Goal: Information Seeking & Learning: Understand process/instructions

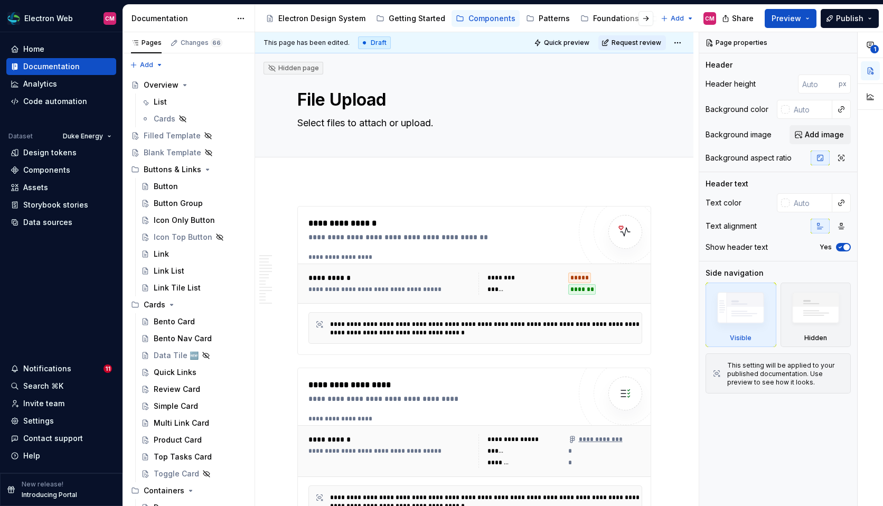
scroll to position [624, 0]
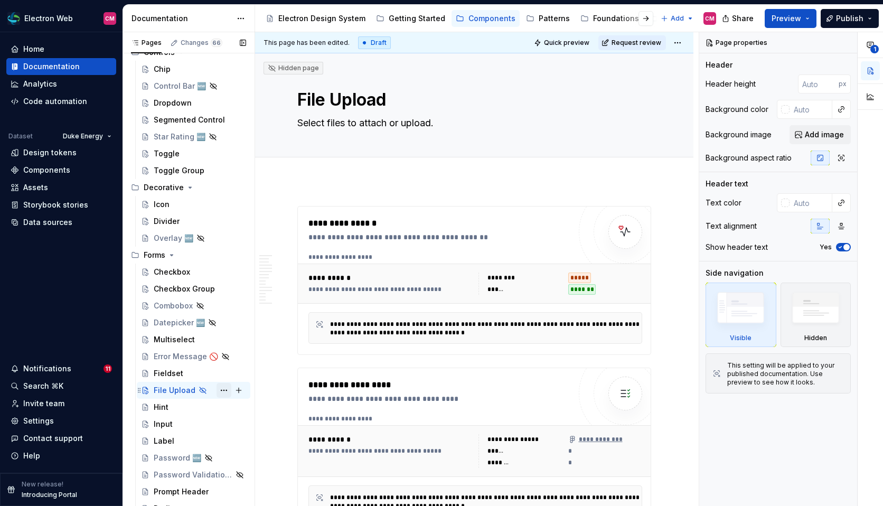
click at [223, 391] on button "Page tree" at bounding box center [224, 390] width 15 height 15
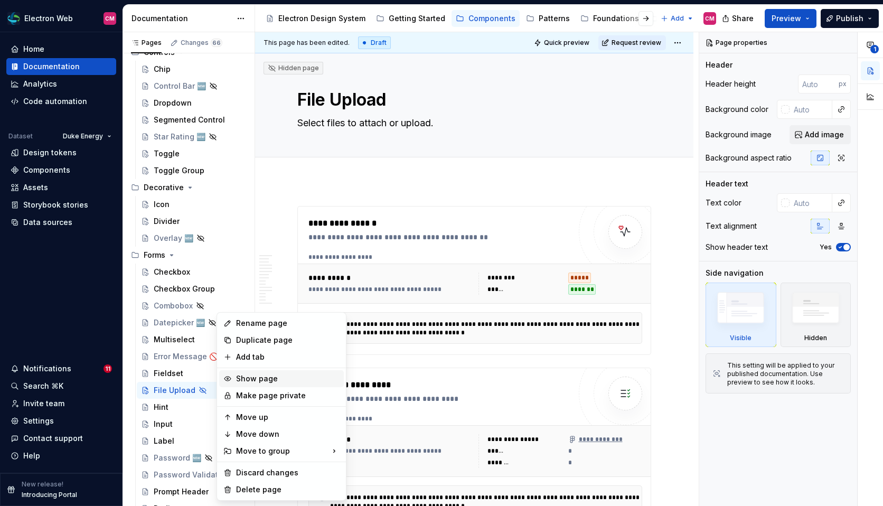
click at [251, 384] on div "Show page" at bounding box center [288, 378] width 104 height 11
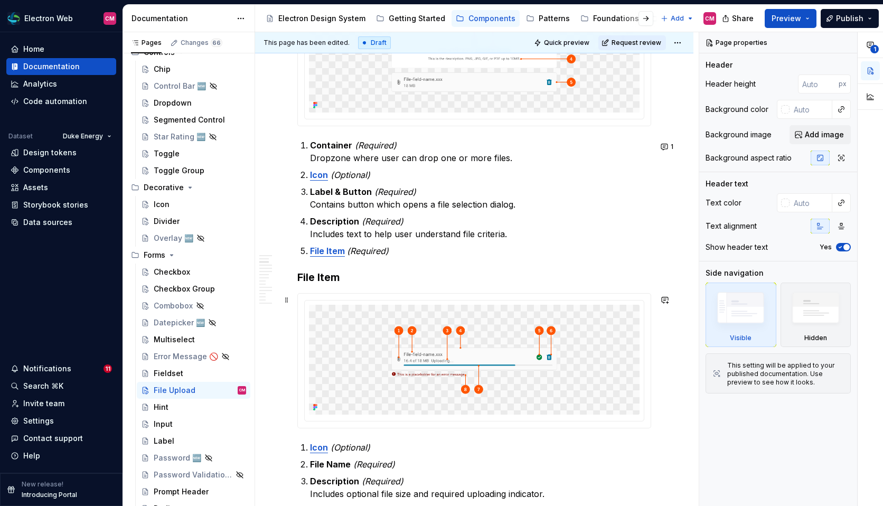
scroll to position [536, 0]
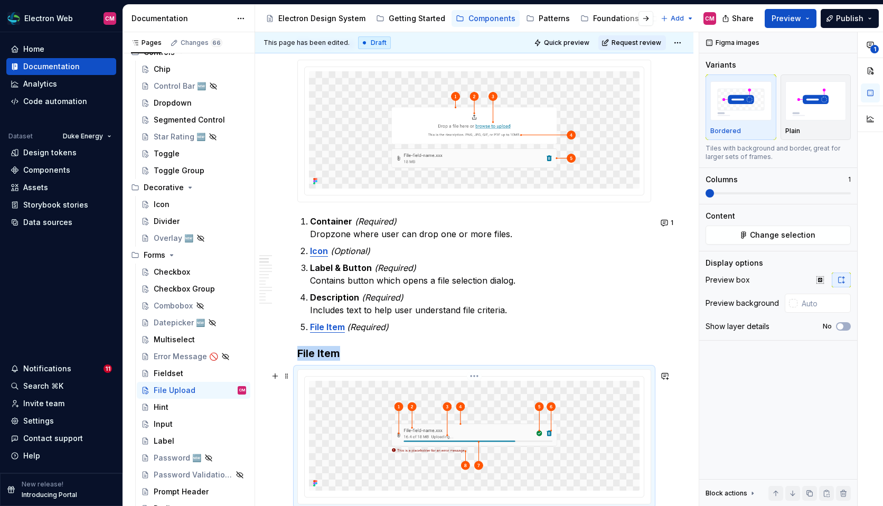
click at [488, 410] on img at bounding box center [474, 436] width 331 height 110
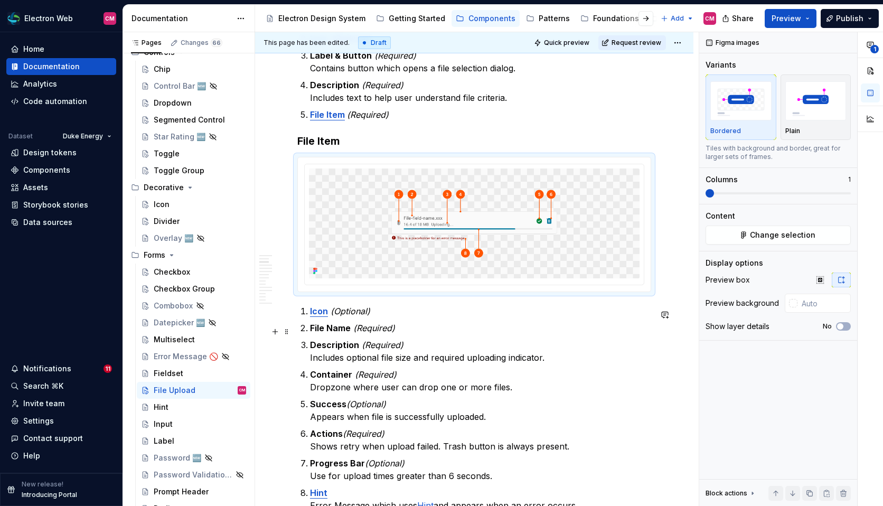
scroll to position [768, 0]
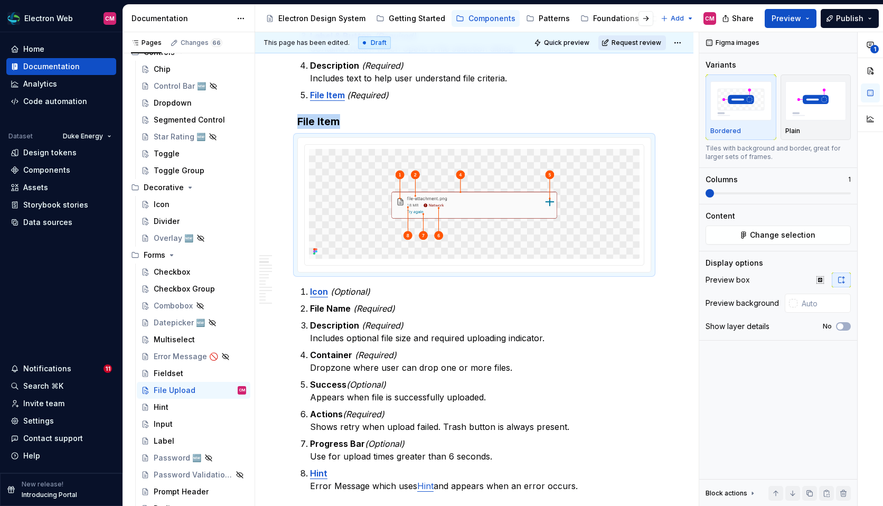
type textarea "*"
click at [463, 216] on img at bounding box center [474, 204] width 331 height 110
click at [476, 146] on html "Electron Web CM Home Documentation Analytics Code automation Dataset Duke Energ…" at bounding box center [441, 253] width 883 height 506
click at [493, 185] on div "Update Figma image" at bounding box center [527, 185] width 77 height 11
click at [331, 329] on strong "Description" at bounding box center [334, 325] width 49 height 11
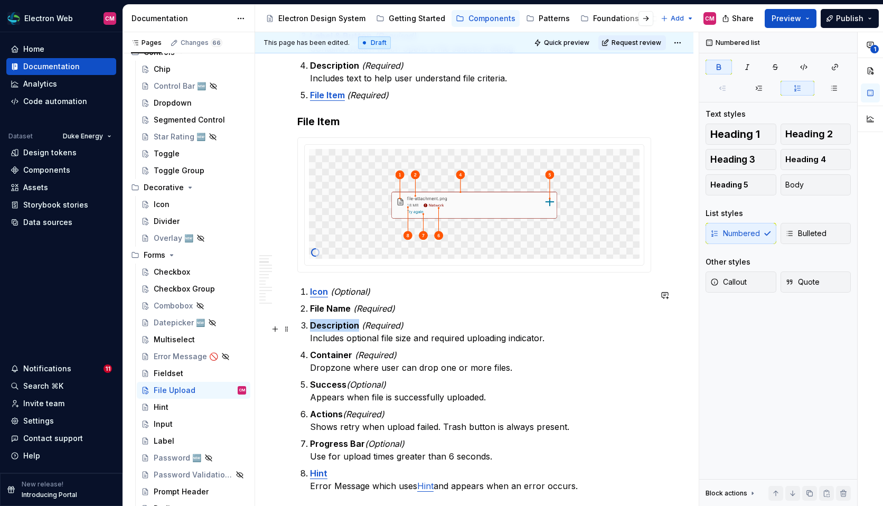
click at [331, 329] on strong "Description" at bounding box center [334, 325] width 49 height 11
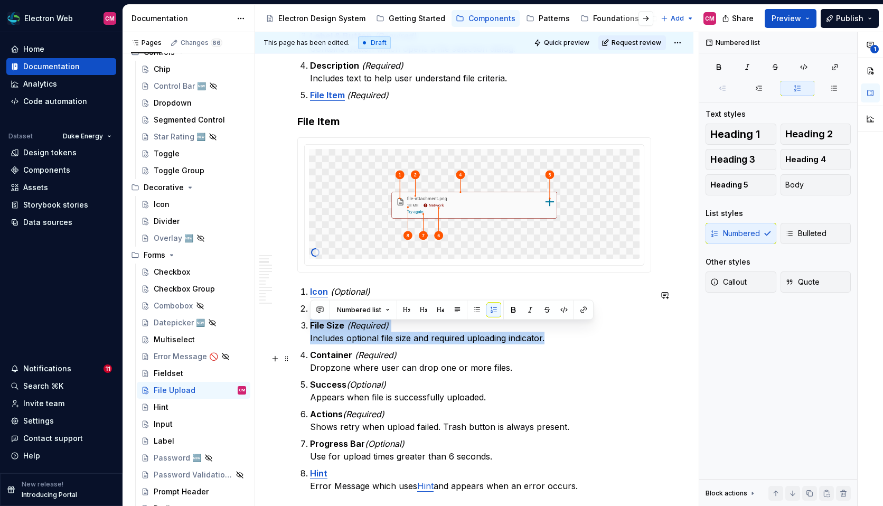
drag, startPoint x: 310, startPoint y: 328, endPoint x: 571, endPoint y: 350, distance: 261.3
click at [571, 350] on ol "Icon (Optional) File Name (Required) File Size (Required) Includes optional fil…" at bounding box center [480, 388] width 341 height 207
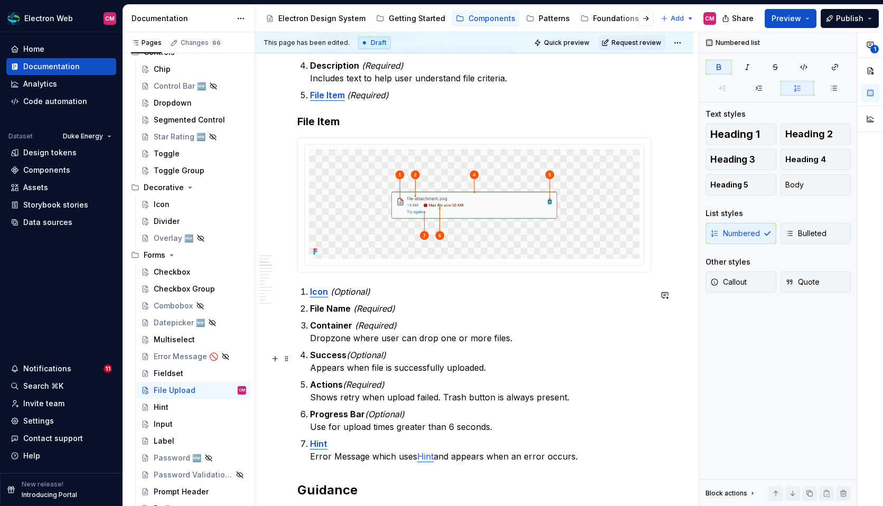
click at [310, 359] on li "Success (Optional) Appears when file is successfully uploaded." at bounding box center [480, 361] width 341 height 25
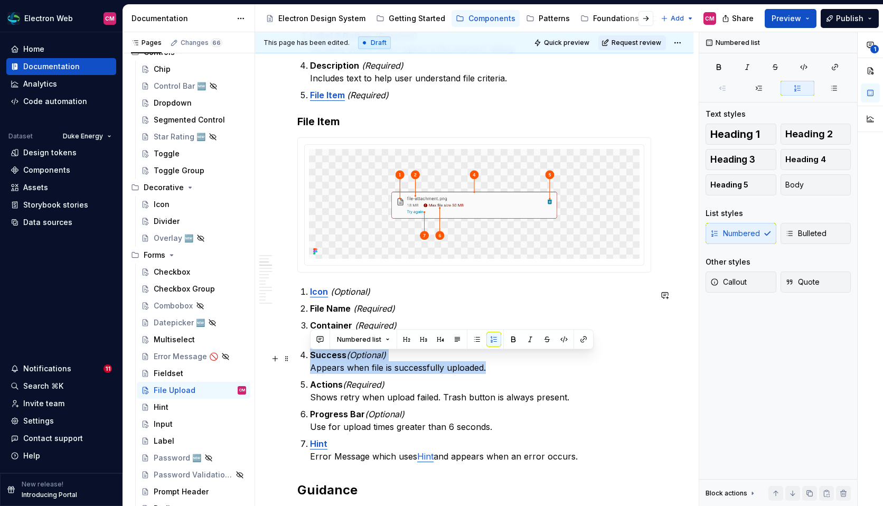
drag, startPoint x: 309, startPoint y: 388, endPoint x: 309, endPoint y: 360, distance: 28.5
click at [310, 360] on ol "Icon (Optional) File Name (Required) Container (Required) Dropzone where user c…" at bounding box center [480, 373] width 341 height 177
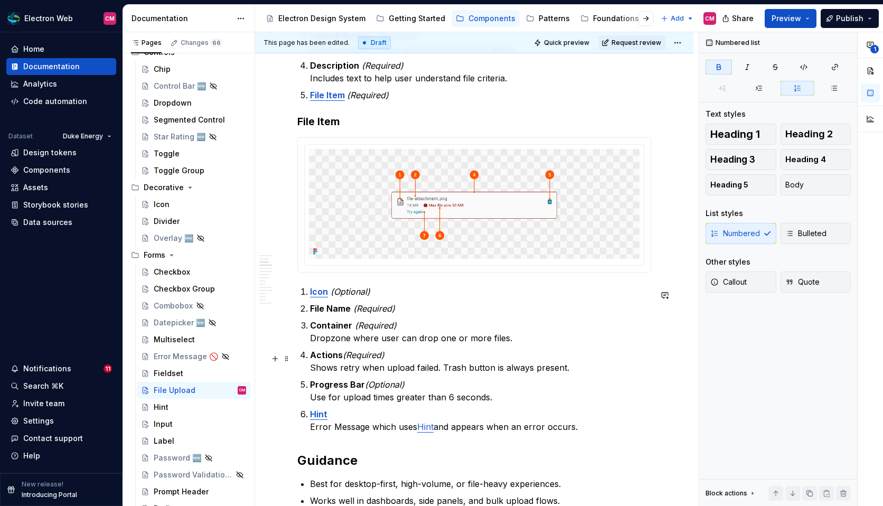
click at [320, 357] on strong "Actions" at bounding box center [326, 355] width 33 height 11
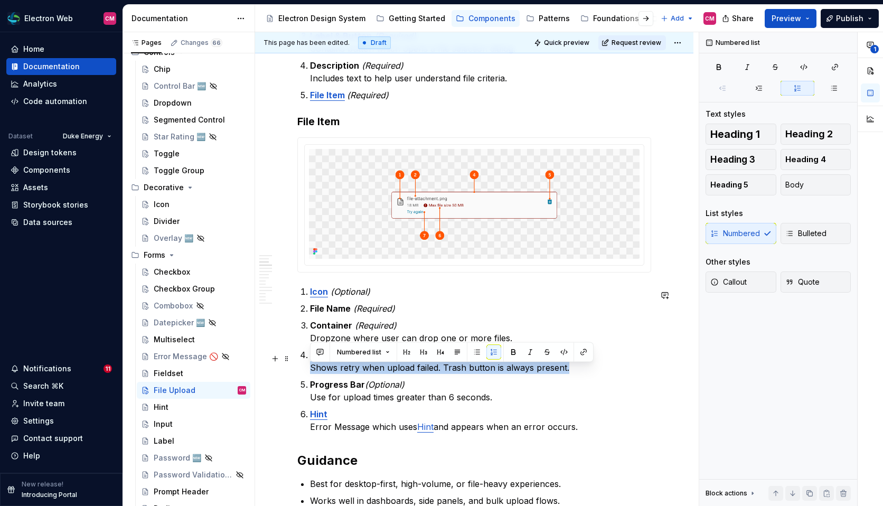
drag, startPoint x: 576, startPoint y: 372, endPoint x: 310, endPoint y: 374, distance: 266.8
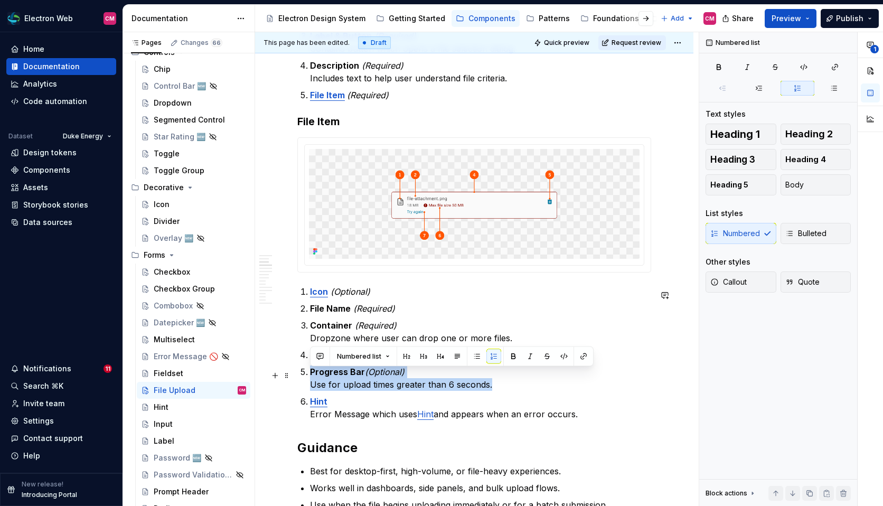
drag, startPoint x: 498, startPoint y: 390, endPoint x: 304, endPoint y: 377, distance: 194.3
click at [310, 377] on li "Progress Bar (Optional) Use for upload times greater than 6 seconds." at bounding box center [480, 378] width 341 height 25
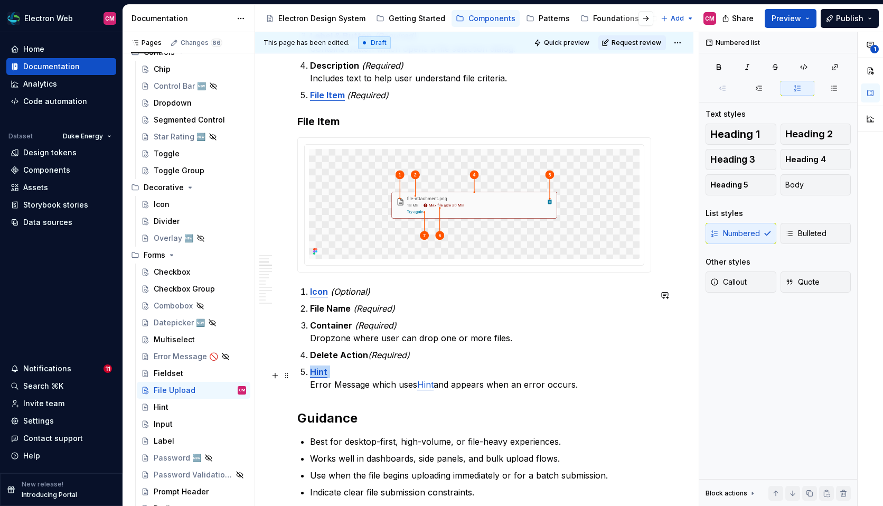
drag, startPoint x: 329, startPoint y: 376, endPoint x: 295, endPoint y: 376, distance: 33.8
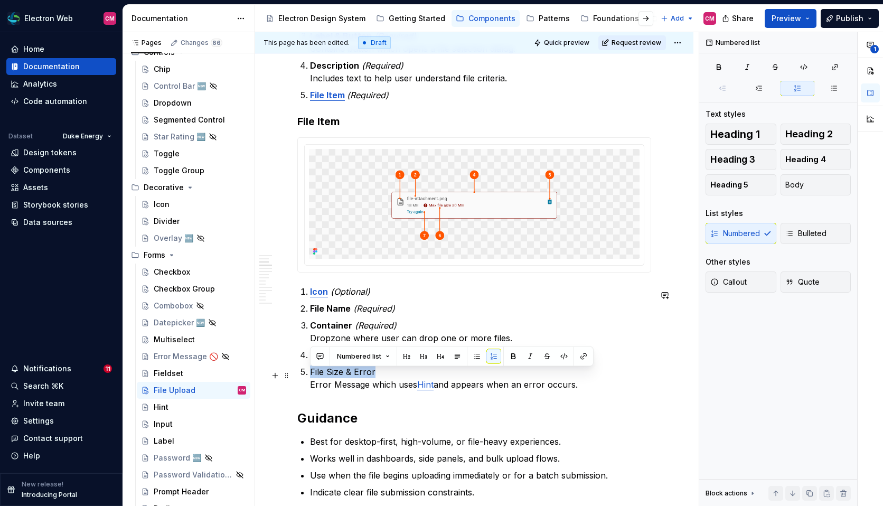
drag, startPoint x: 358, startPoint y: 376, endPoint x: 298, endPoint y: 376, distance: 59.7
click at [391, 376] on p "File Size & Error Error Message which uses Hint and appears when an error occur…" at bounding box center [480, 378] width 341 height 25
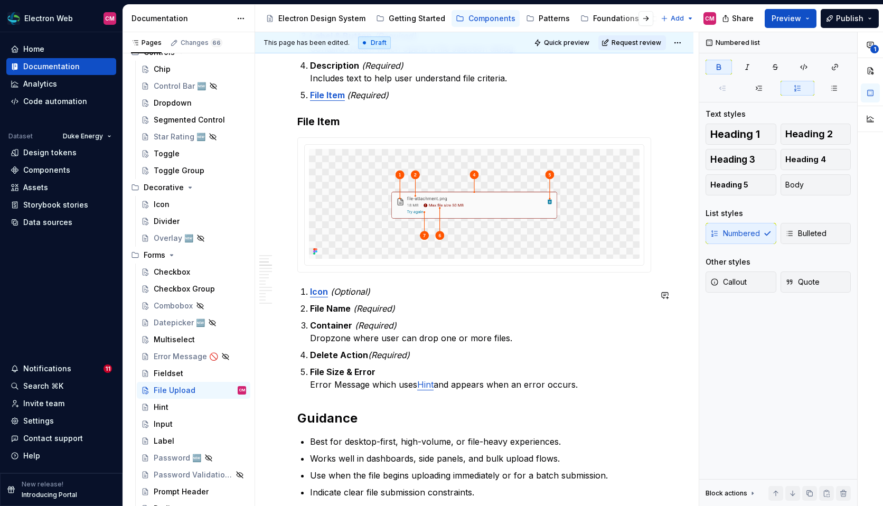
type textarea "*"
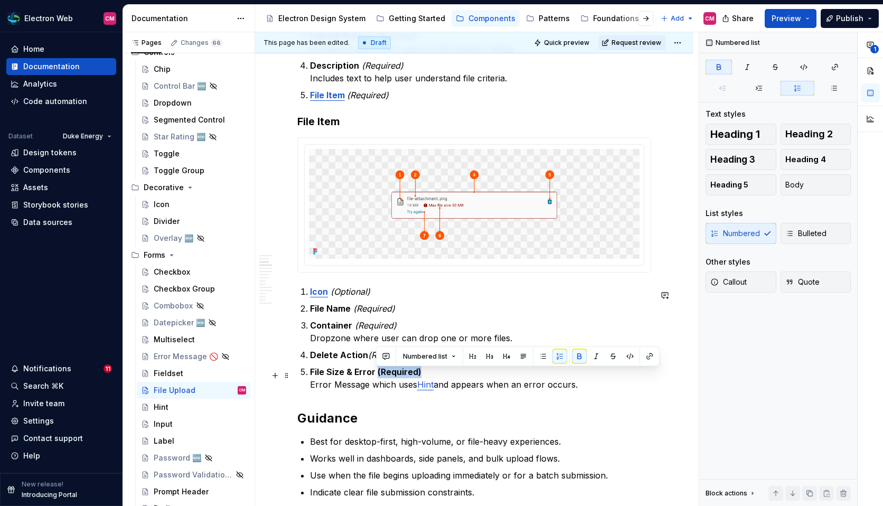
drag, startPoint x: 424, startPoint y: 375, endPoint x: 377, endPoint y: 375, distance: 47.5
click at [377, 375] on p "File Size & Error (Required) Error Message which uses Hint and appears when an …" at bounding box center [480, 378] width 341 height 25
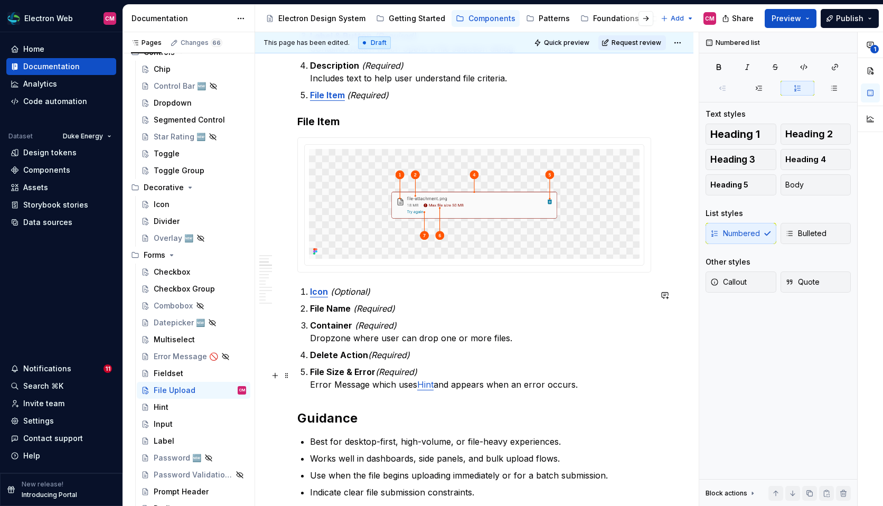
click at [591, 388] on p "File Size & Error (Required) Error Message which uses Hint and appears when an …" at bounding box center [480, 378] width 341 height 25
click at [346, 376] on strong "File Size & Error" at bounding box center [343, 372] width 66 height 11
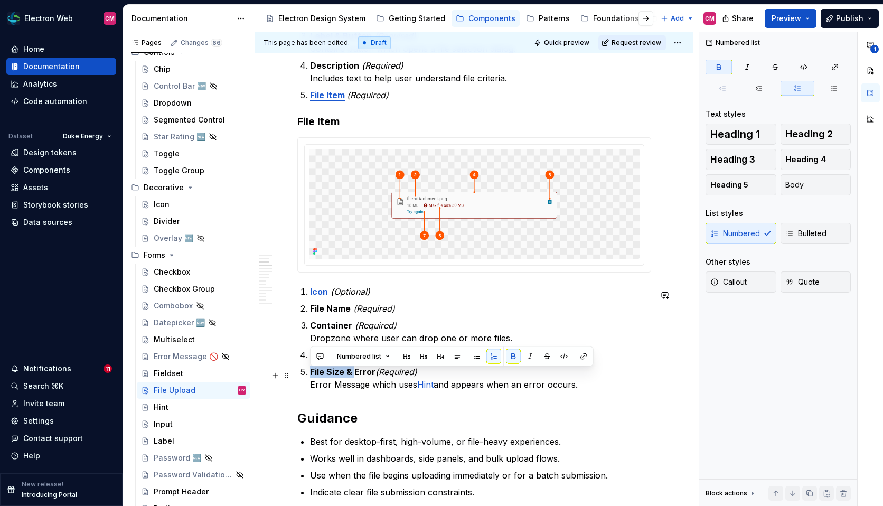
drag, startPoint x: 309, startPoint y: 372, endPoint x: 354, endPoint y: 378, distance: 46.3
click at [354, 378] on li "File Size & Error (Required) Error Message which uses Hint and appears when an …" at bounding box center [480, 378] width 341 height 25
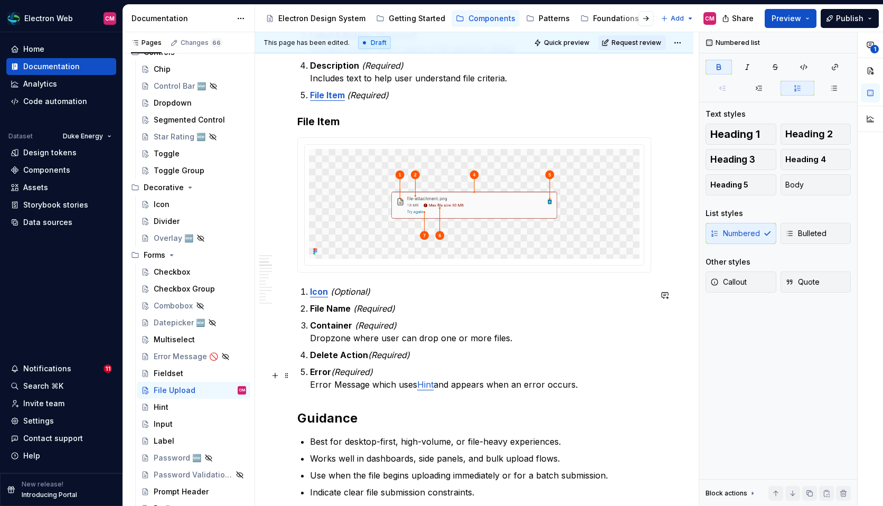
click at [590, 387] on p "Error (Required) Error Message which uses Hint and appears when an error occurs." at bounding box center [480, 378] width 341 height 25
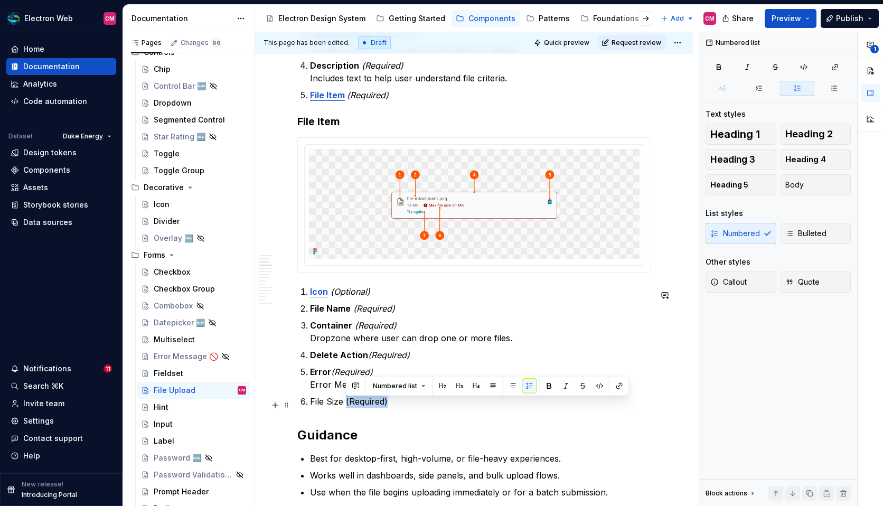
drag, startPoint x: 390, startPoint y: 404, endPoint x: 345, endPoint y: 404, distance: 44.9
click at [345, 404] on p "File Size (Required)" at bounding box center [480, 401] width 341 height 13
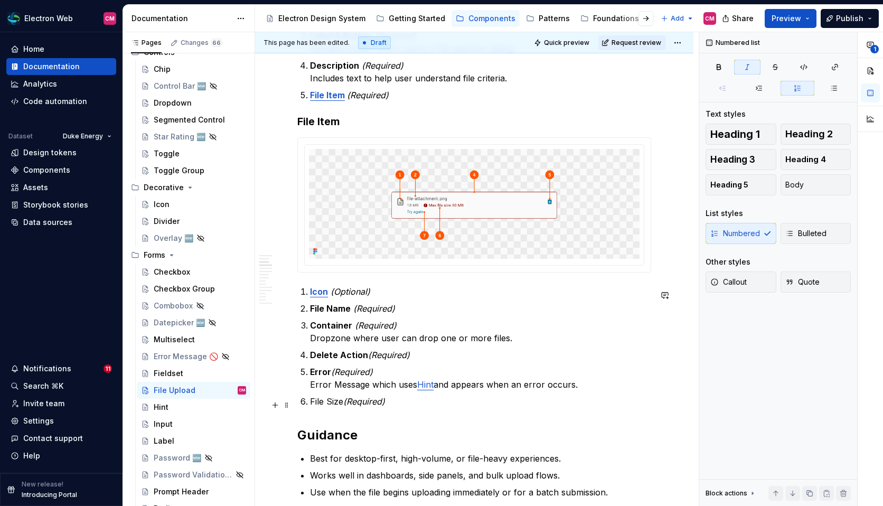
click at [350, 406] on em "(Required)" at bounding box center [364, 401] width 42 height 11
drag, startPoint x: 343, startPoint y: 407, endPoint x: 297, endPoint y: 407, distance: 46.0
click at [362, 408] on p "File Size (Required)" at bounding box center [480, 401] width 341 height 13
click at [343, 296] on em "(Optional)" at bounding box center [351, 291] width 40 height 11
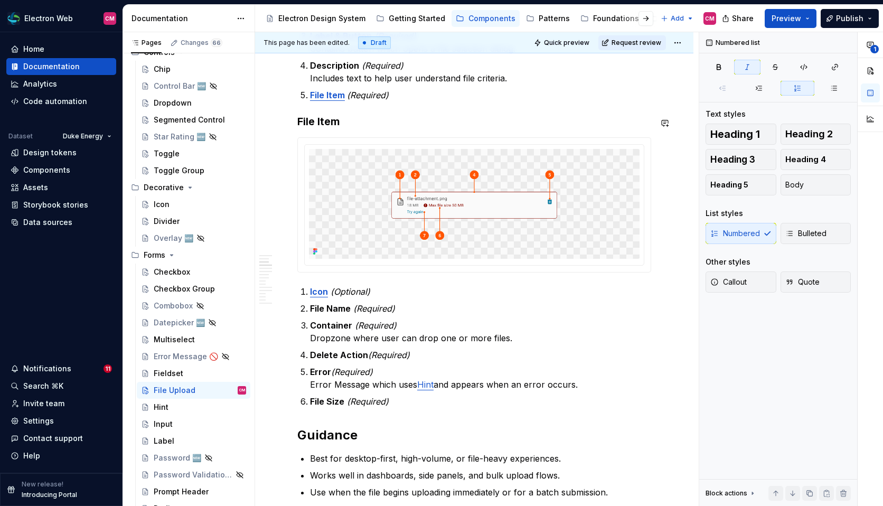
click at [343, 296] on em "(Optional)" at bounding box center [351, 291] width 40 height 11
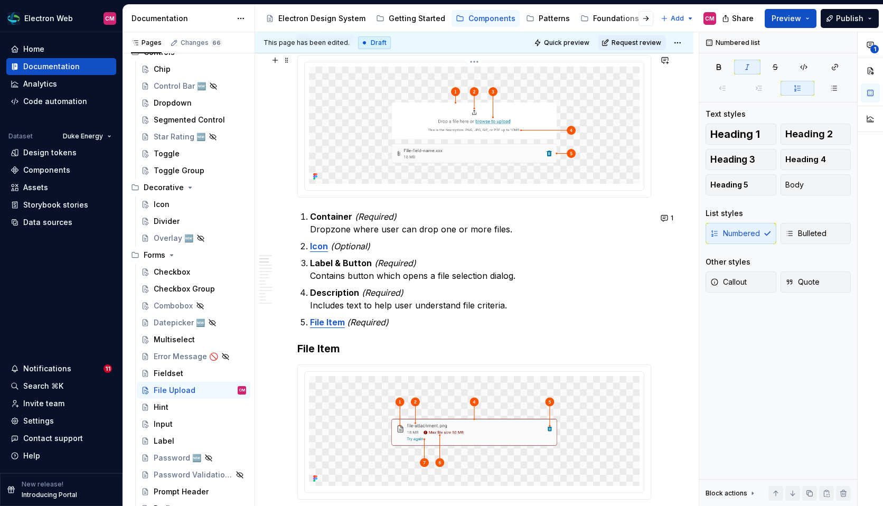
scroll to position [536, 0]
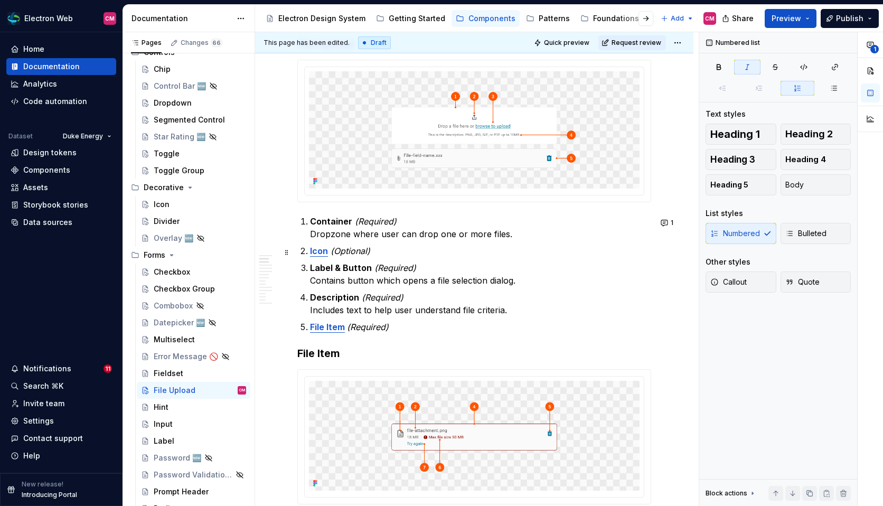
click at [349, 243] on ol "Container (Required) Dropzone where user can drop one or more files. Icon (Opti…" at bounding box center [480, 274] width 341 height 118
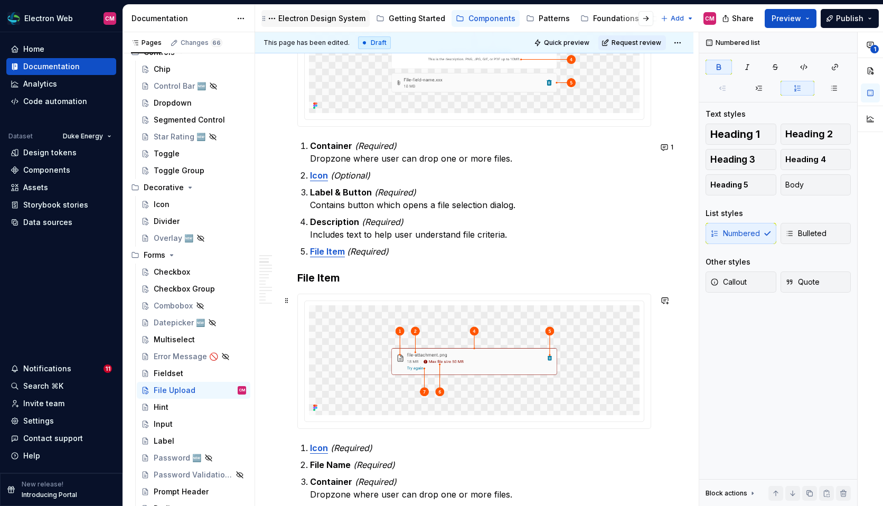
scroll to position [628, 0]
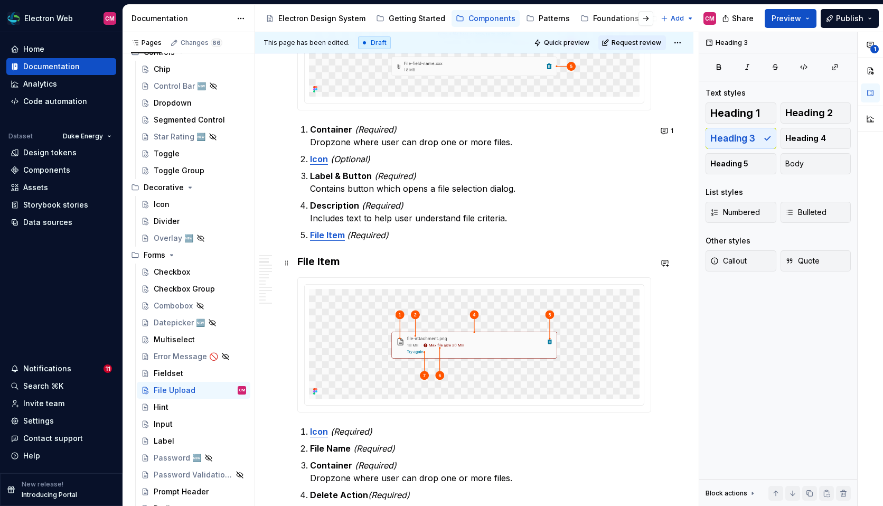
click at [328, 264] on h3 "File Item" at bounding box center [474, 261] width 354 height 15
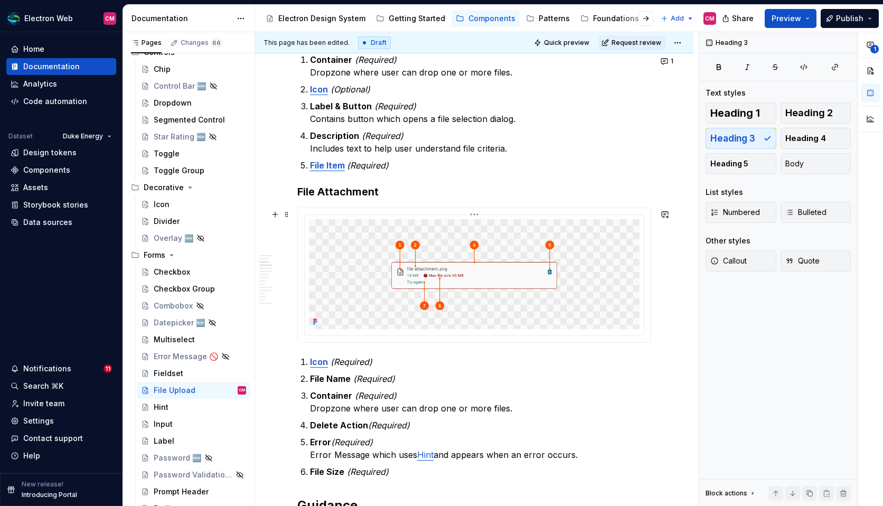
scroll to position [706, 0]
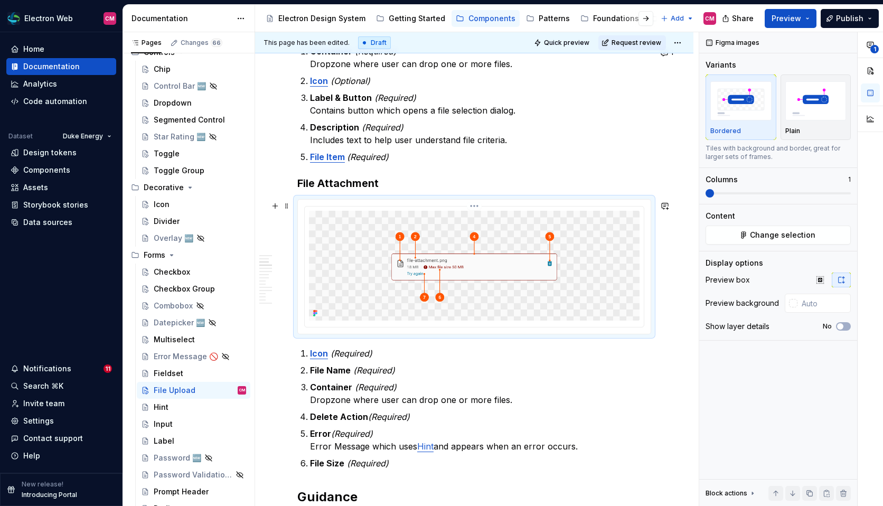
click at [392, 315] on img at bounding box center [474, 266] width 331 height 110
click at [838, 326] on span "button" at bounding box center [840, 326] width 6 height 6
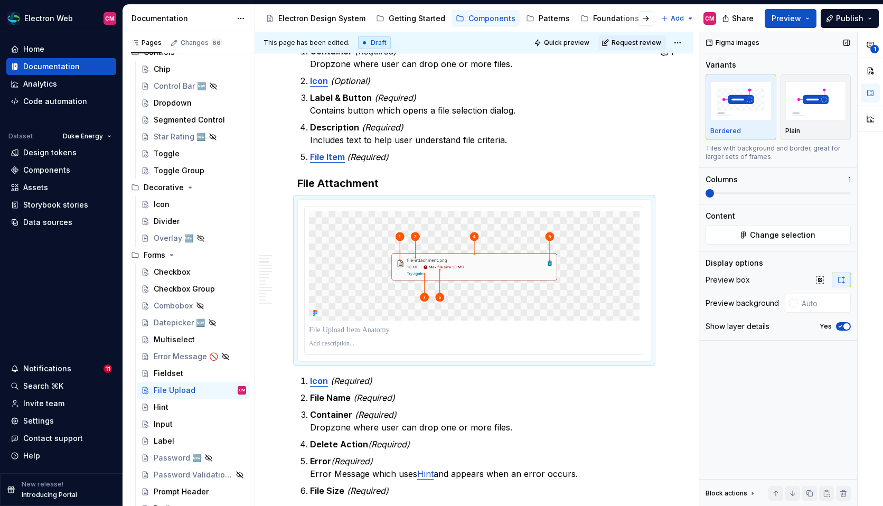
click at [770, 326] on div "Show layer details Yes" at bounding box center [778, 326] width 145 height 15
click at [379, 335] on p at bounding box center [474, 330] width 331 height 11
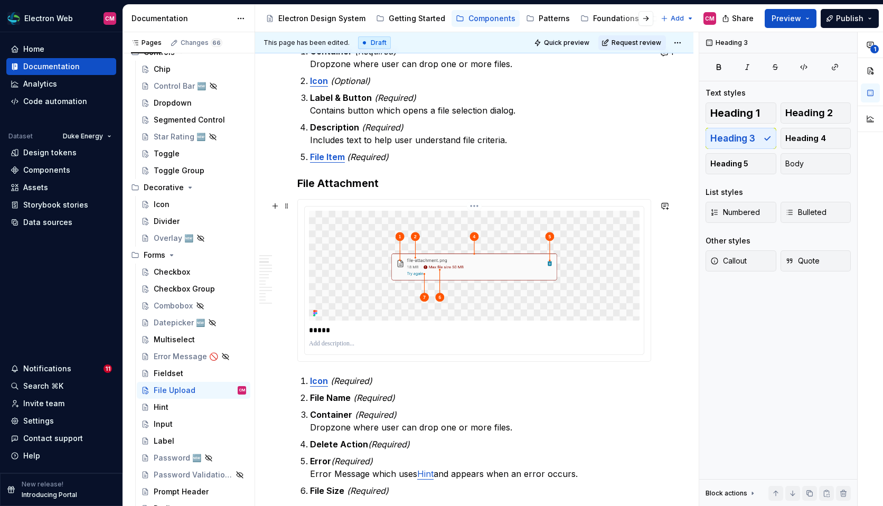
click at [314, 335] on p "*****" at bounding box center [477, 330] width 336 height 11
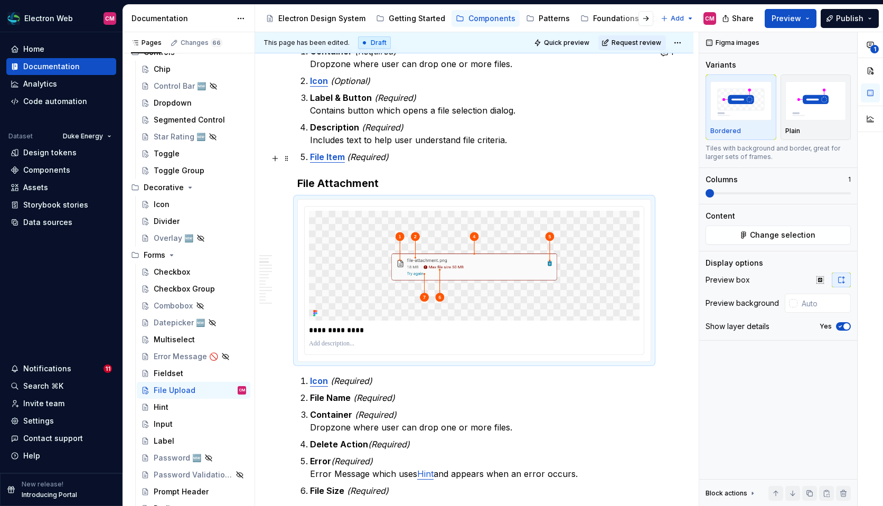
click at [387, 160] on em "(Required)" at bounding box center [368, 157] width 42 height 11
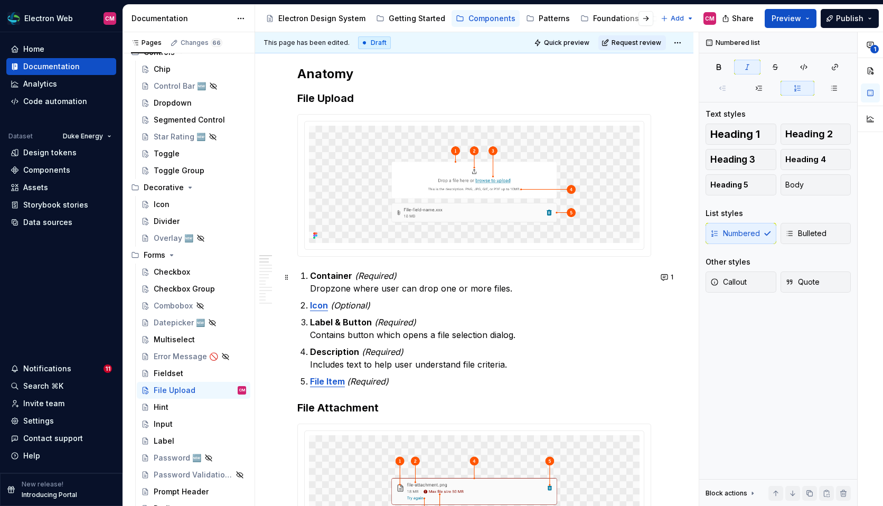
scroll to position [488, 0]
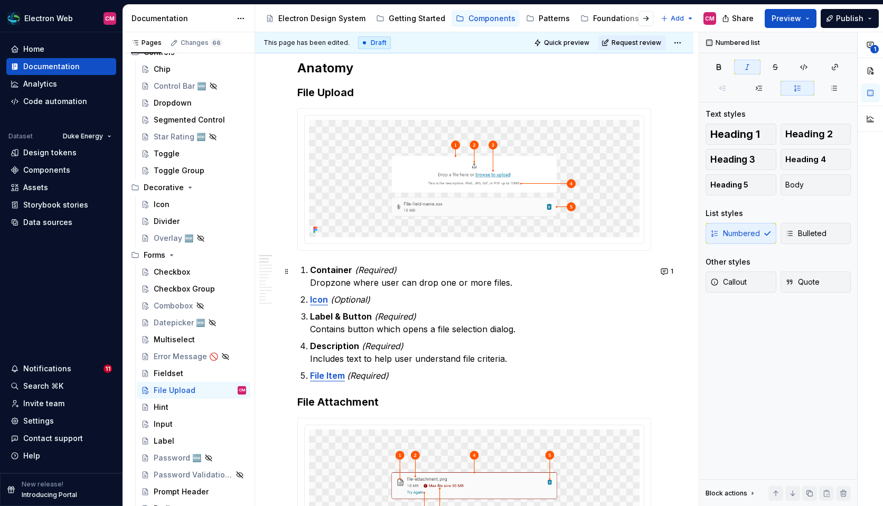
click at [312, 269] on strong "Container" at bounding box center [331, 270] width 42 height 11
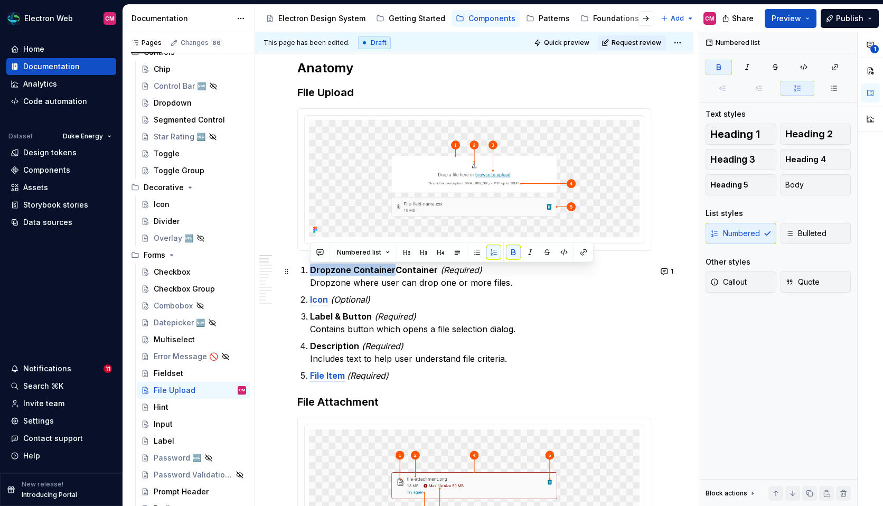
drag, startPoint x: 392, startPoint y: 270, endPoint x: 312, endPoint y: 275, distance: 80.5
click at [312, 275] on strong "Dropzone ContainerContainer" at bounding box center [374, 270] width 128 height 11
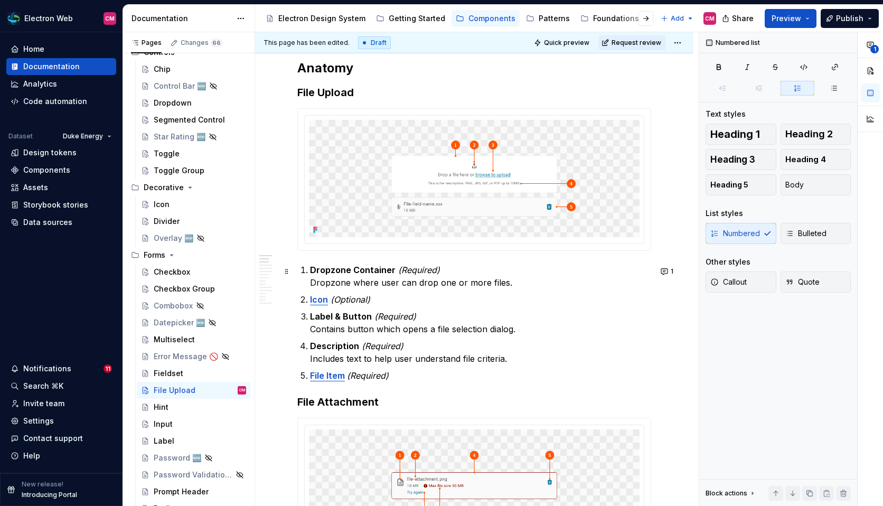
click at [516, 283] on p "Dropzone Container (Required) Dropzone where user can drop one or more files." at bounding box center [480, 276] width 341 height 25
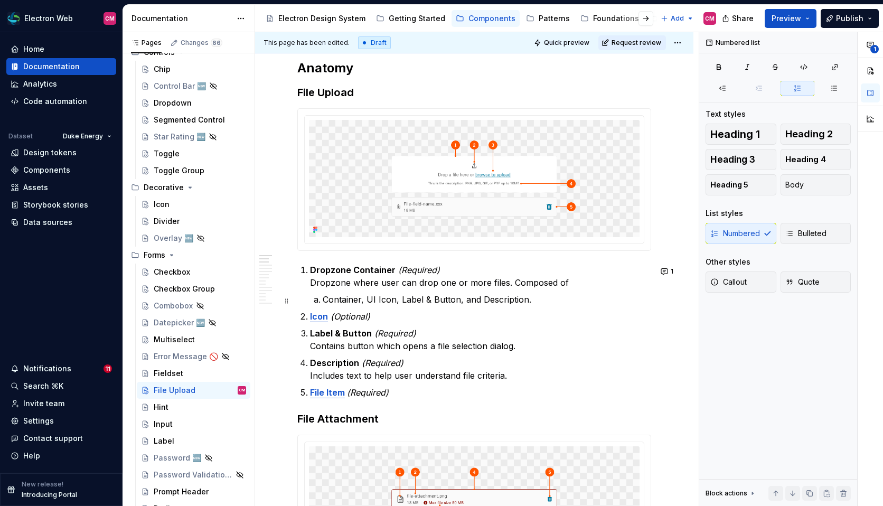
click at [323, 302] on li "Container, UI Icon, Label & Button, and Description." at bounding box center [487, 299] width 329 height 13
click at [573, 285] on p "Dropzone Container (Required) Dropzone where user can drop one or more files. C…" at bounding box center [480, 276] width 341 height 25
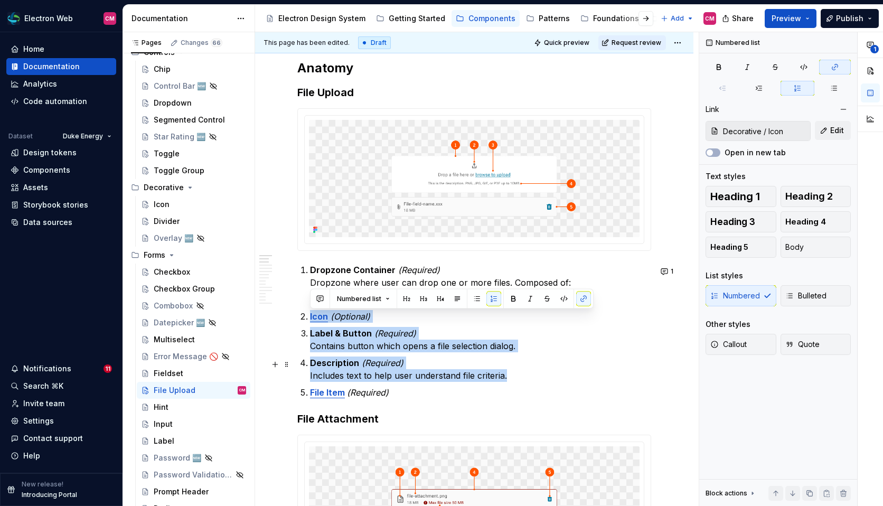
drag, startPoint x: 309, startPoint y: 320, endPoint x: 528, endPoint y: 380, distance: 227.3
click at [528, 380] on ol "Dropzone Container (Required) Dropzone where user can drop one or more files. C…" at bounding box center [480, 331] width 341 height 135
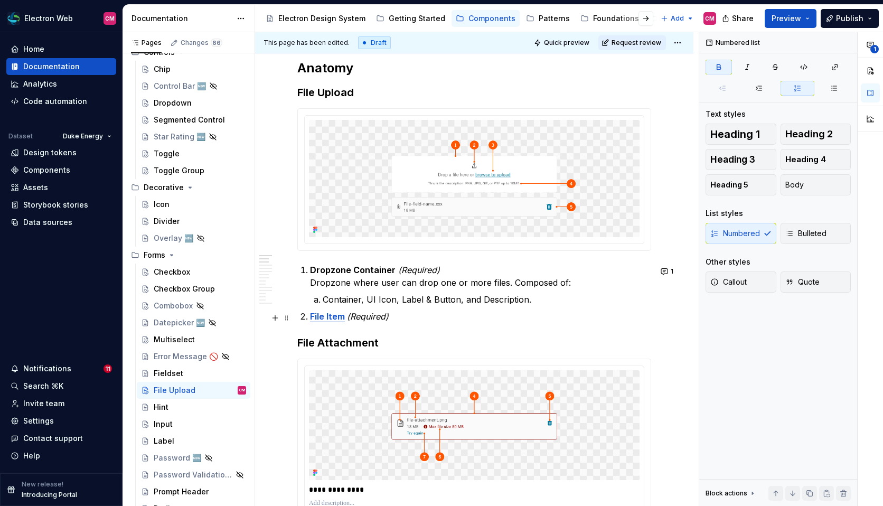
click at [326, 315] on strong "File Item" at bounding box center [327, 316] width 35 height 11
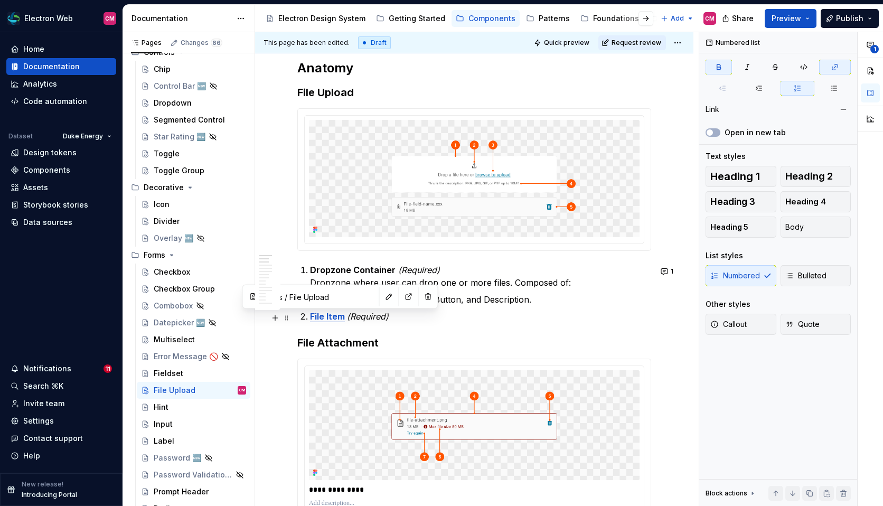
type input "Forms / File Upload/ File Attachment"
click at [329, 318] on strong "File Item" at bounding box center [327, 316] width 35 height 11
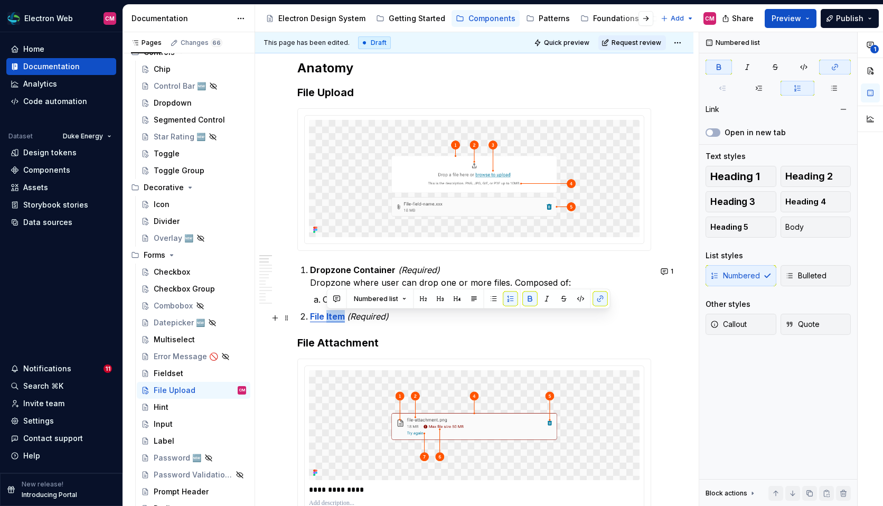
click at [329, 318] on strong "File Item" at bounding box center [327, 316] width 35 height 11
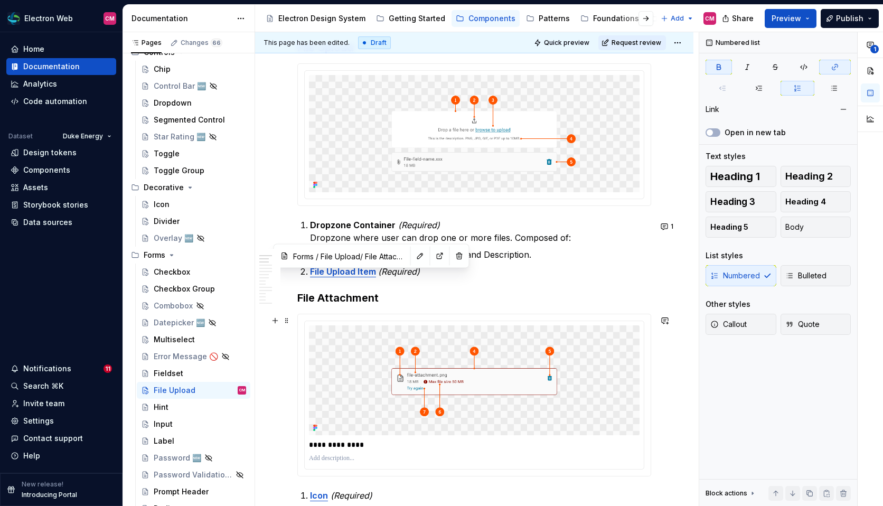
scroll to position [550, 0]
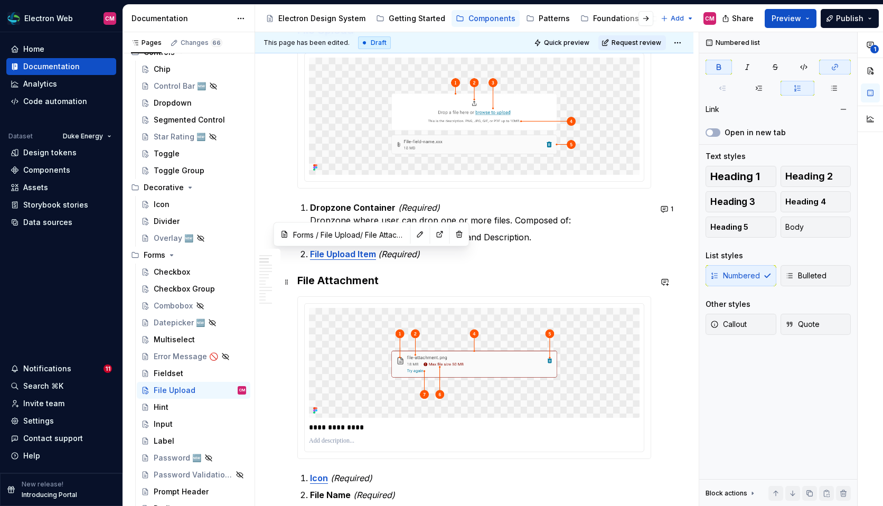
click at [404, 279] on h3 "File Attachment" at bounding box center [474, 280] width 354 height 15
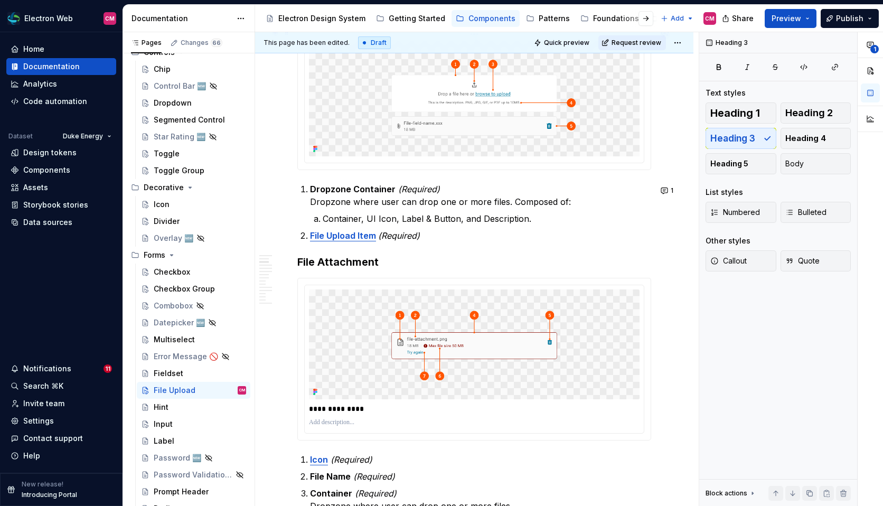
scroll to position [559, 0]
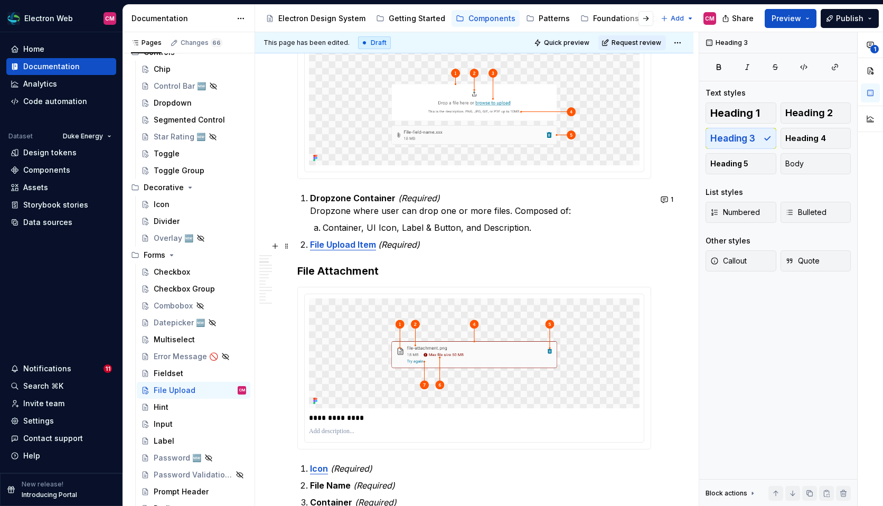
click at [433, 248] on p "File Upload Item (Required)" at bounding box center [480, 244] width 341 height 13
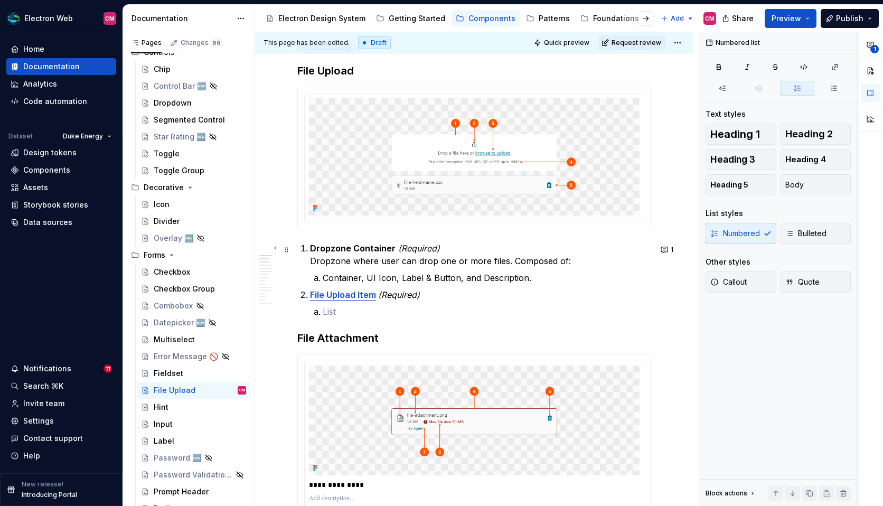
scroll to position [504, 0]
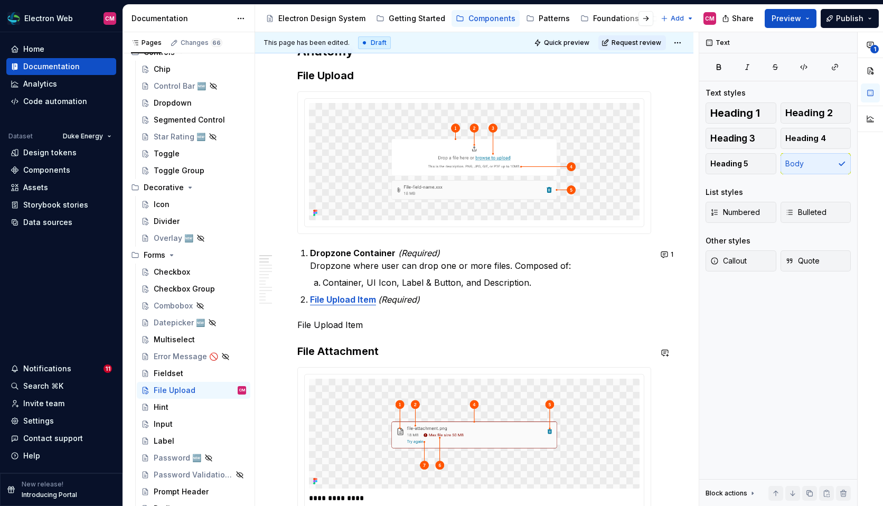
click at [381, 354] on h3 "File Attachment" at bounding box center [474, 351] width 354 height 15
click at [379, 329] on p "File Upload Item" at bounding box center [474, 325] width 354 height 13
click at [749, 142] on span "Heading 3" at bounding box center [733, 138] width 45 height 11
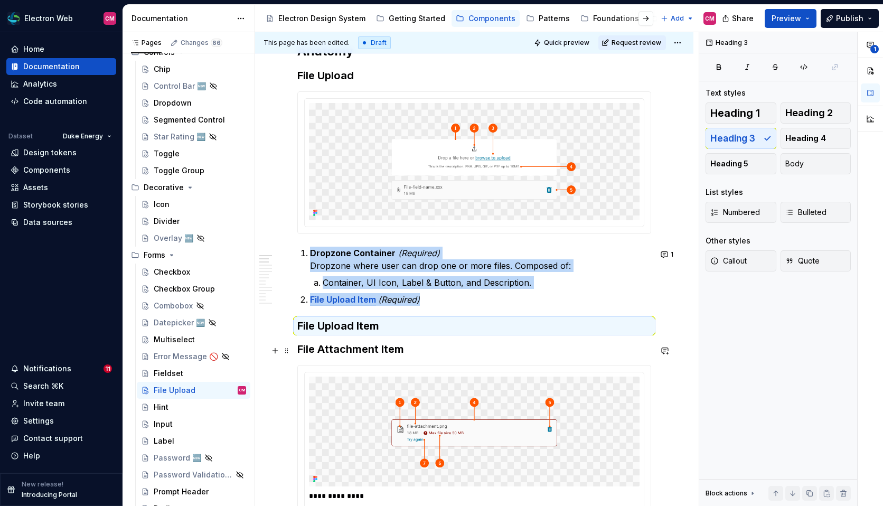
click at [408, 333] on h3 "File Upload Item" at bounding box center [474, 326] width 354 height 15
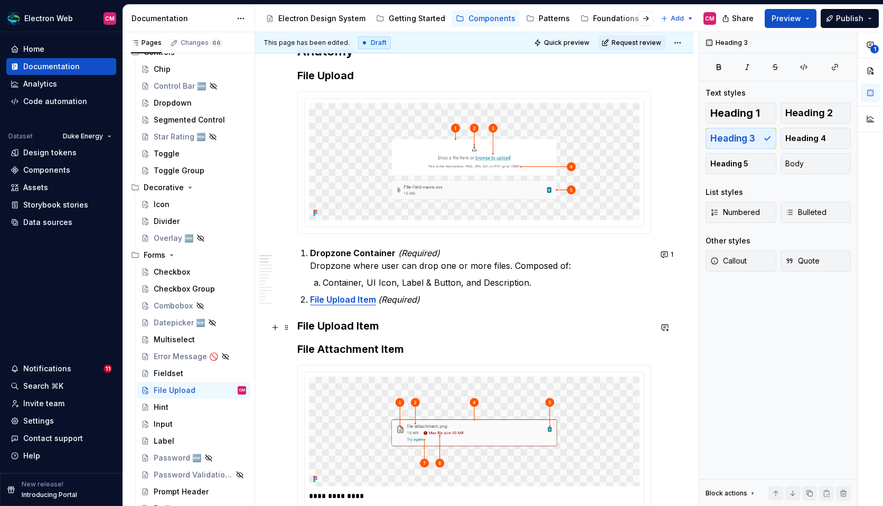
click at [408, 333] on h3 "File Upload Item" at bounding box center [474, 326] width 354 height 15
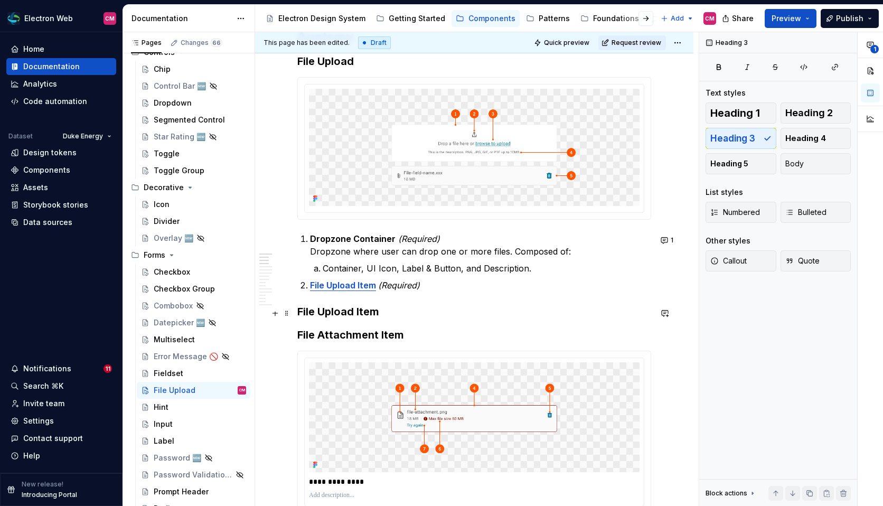
scroll to position [482, 0]
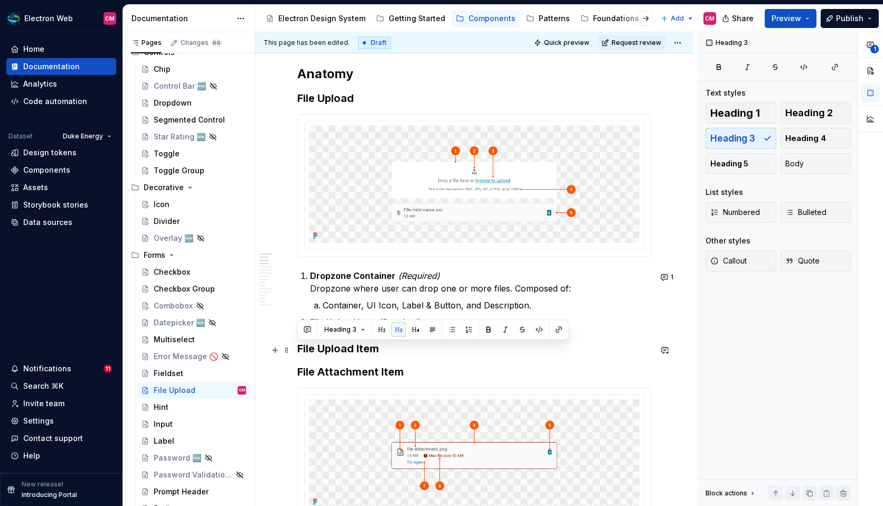
drag, startPoint x: 393, startPoint y: 343, endPoint x: 298, endPoint y: 342, distance: 94.6
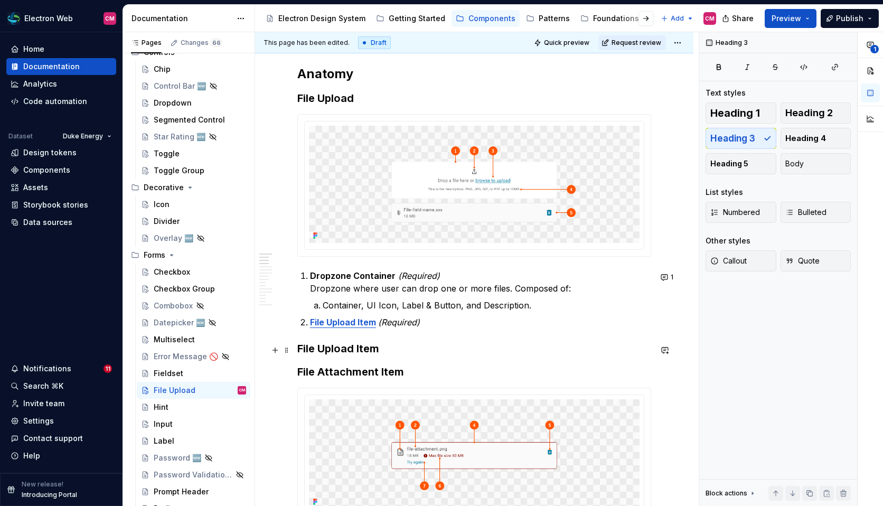
click at [313, 349] on h3 "File Upload Item" at bounding box center [474, 348] width 354 height 15
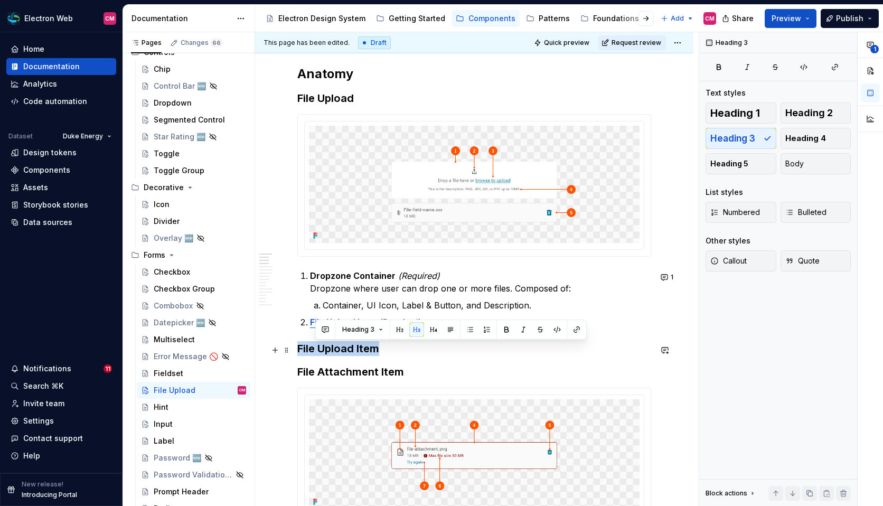
click at [313, 349] on h3 "File Upload Item" at bounding box center [474, 348] width 354 height 15
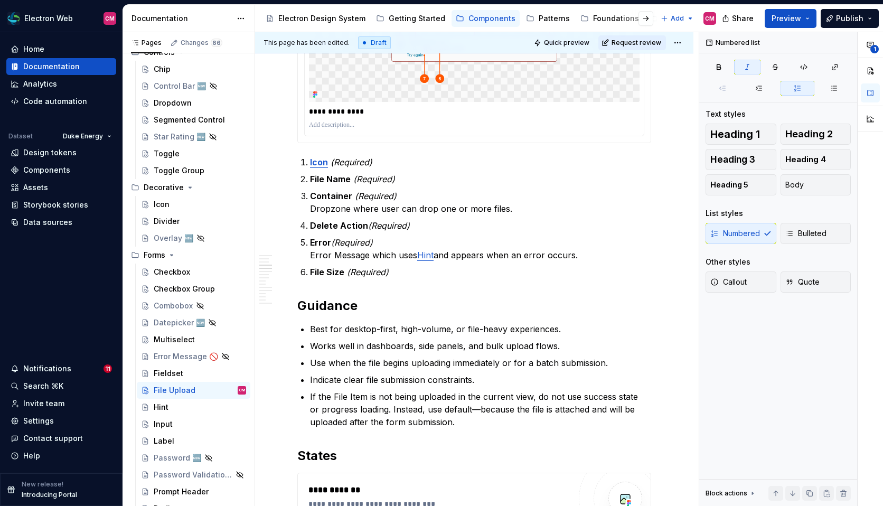
scroll to position [876, 0]
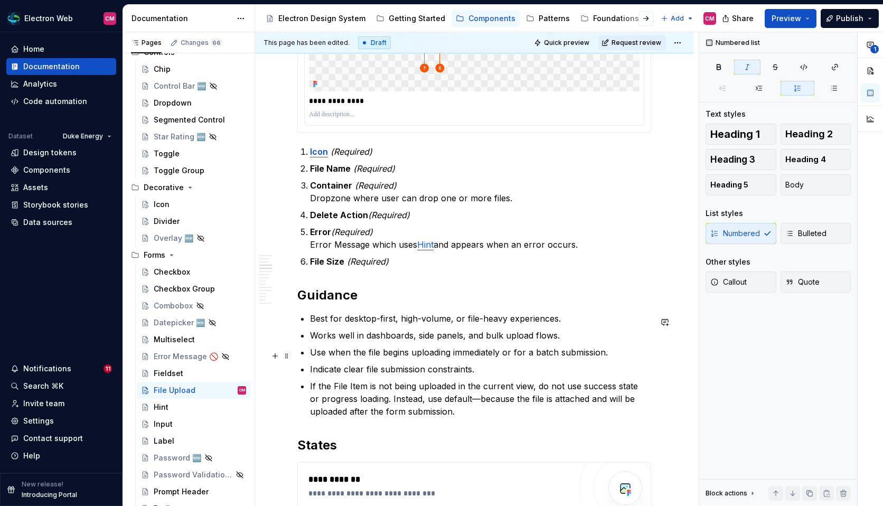
click at [411, 353] on p "Use when the file begins uploading immediately or for a batch submission." at bounding box center [480, 352] width 341 height 13
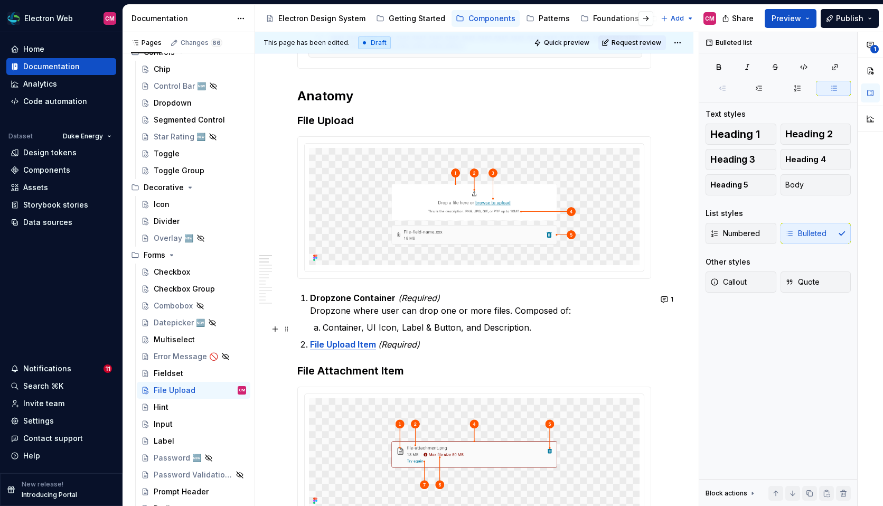
scroll to position [464, 0]
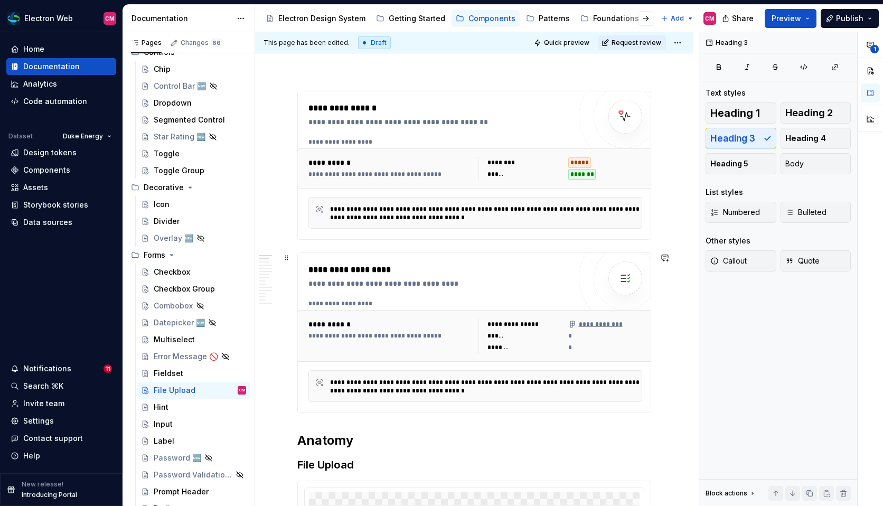
scroll to position [114, 0]
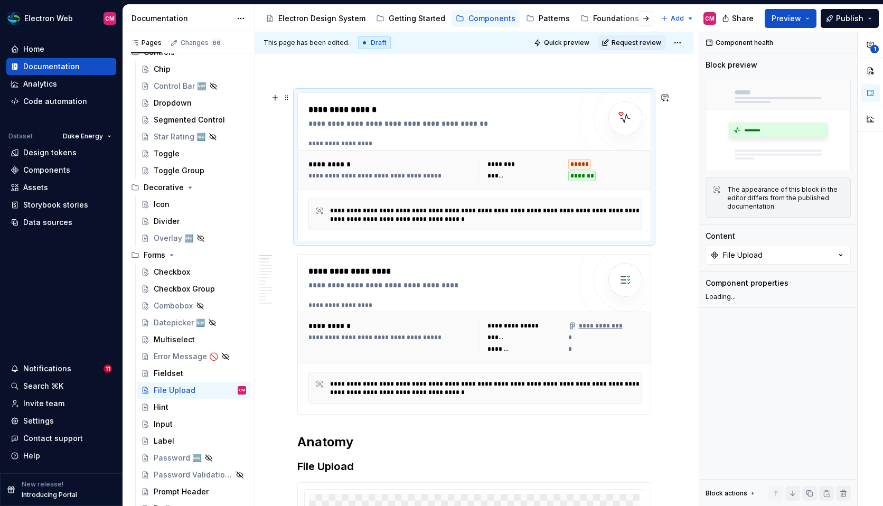
click at [415, 130] on div "**********" at bounding box center [440, 167] width 262 height 127
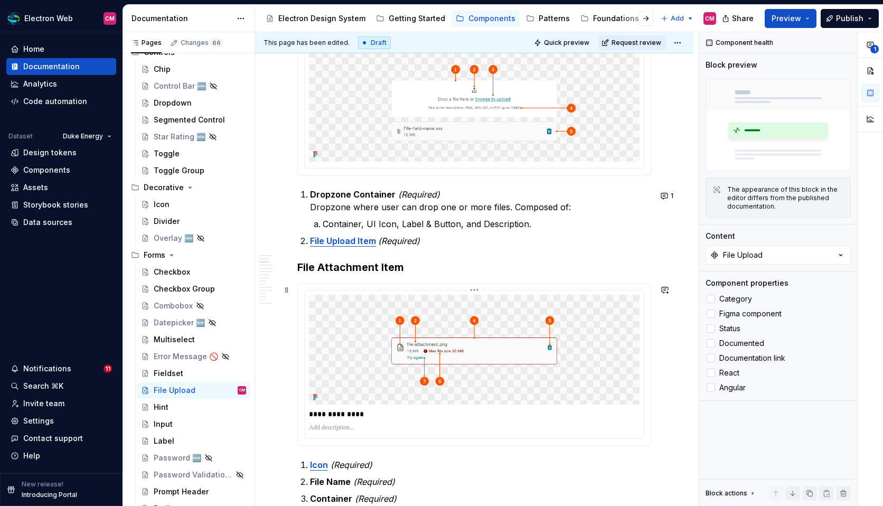
scroll to position [559, 0]
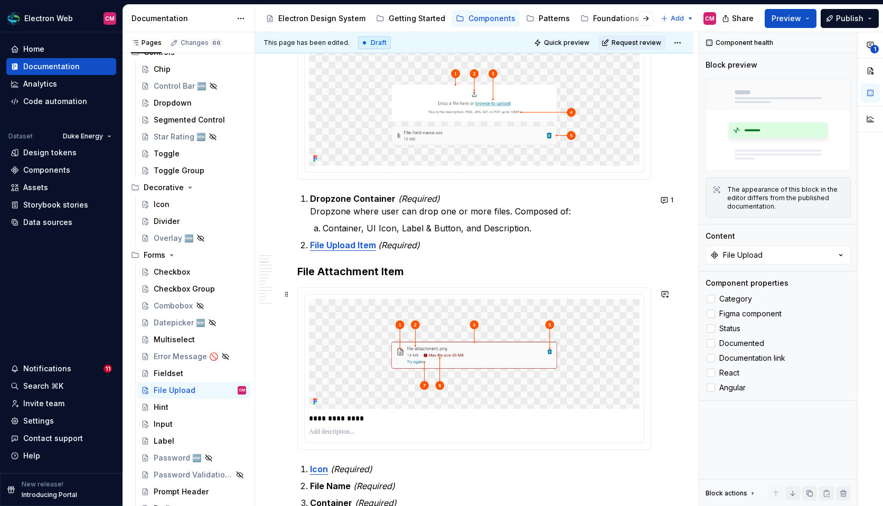
click at [430, 287] on div "**********" at bounding box center [474, 368] width 354 height 163
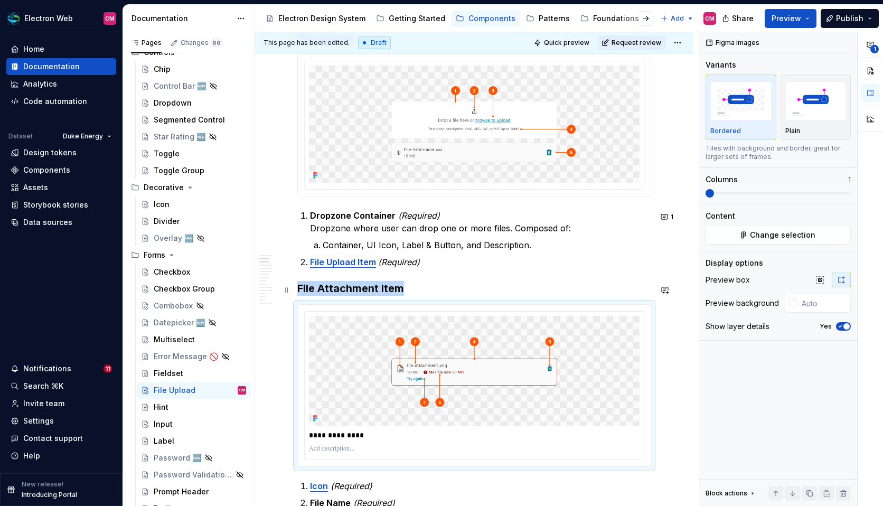
scroll to position [541, 0]
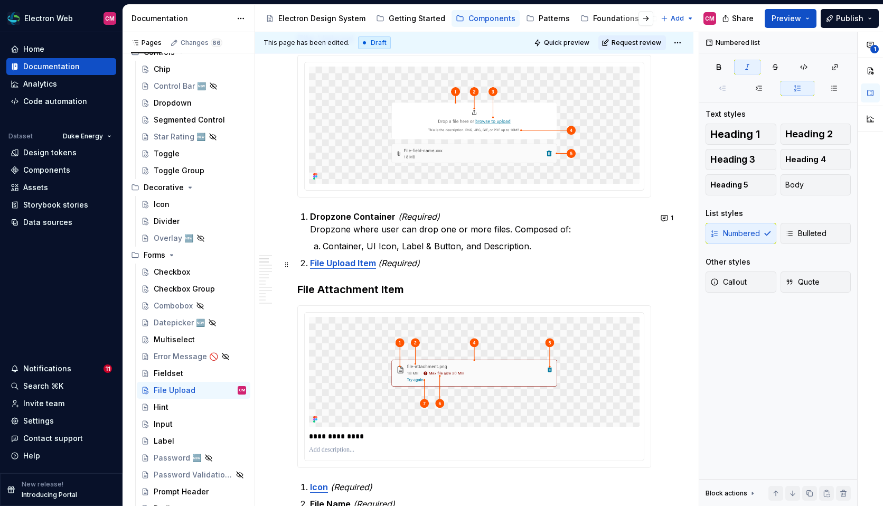
click at [420, 269] on p "File Upload Item (Required)" at bounding box center [480, 263] width 341 height 13
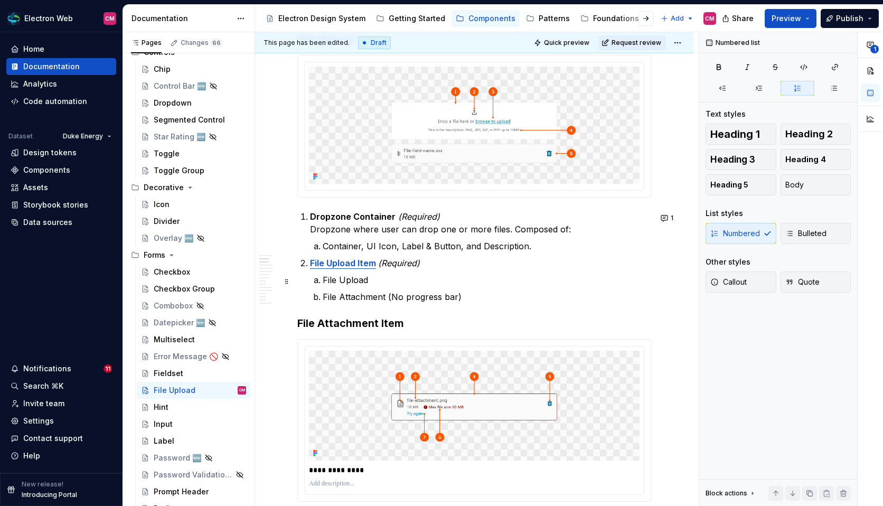
click at [399, 283] on p "File Upload" at bounding box center [487, 280] width 329 height 13
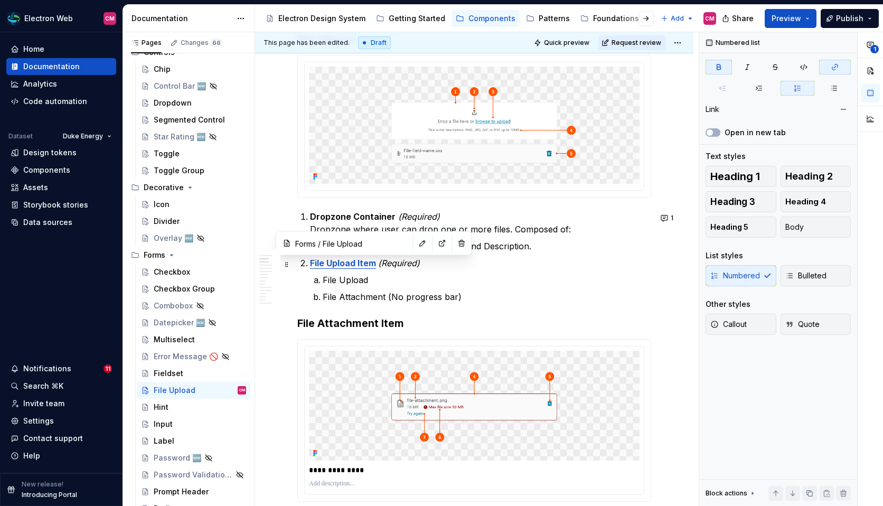
click at [361, 266] on strong "File Upload Item" at bounding box center [343, 263] width 66 height 11
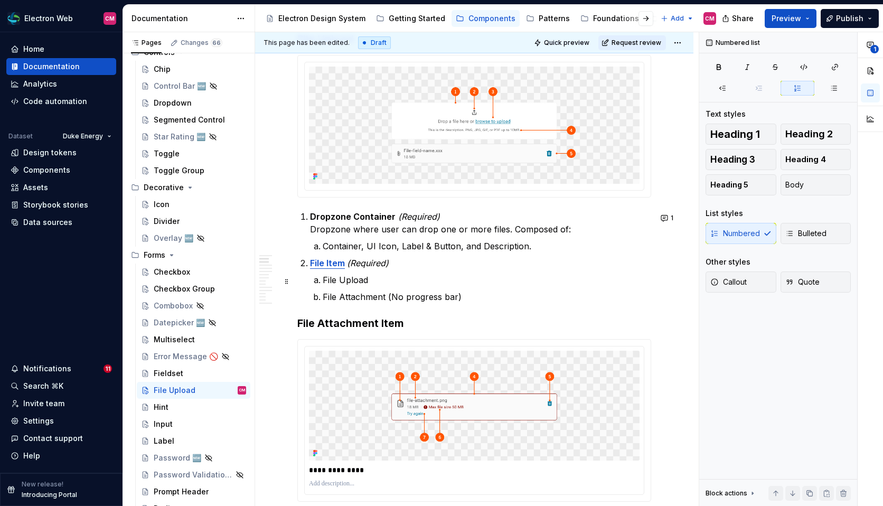
click at [380, 281] on p "File Upload" at bounding box center [487, 280] width 329 height 13
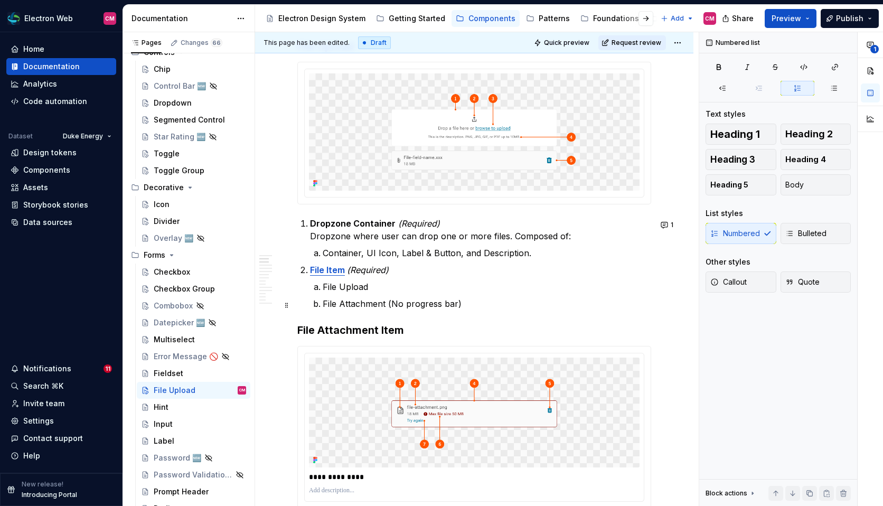
click at [467, 307] on p "File Attachment (No progress bar)" at bounding box center [487, 303] width 329 height 13
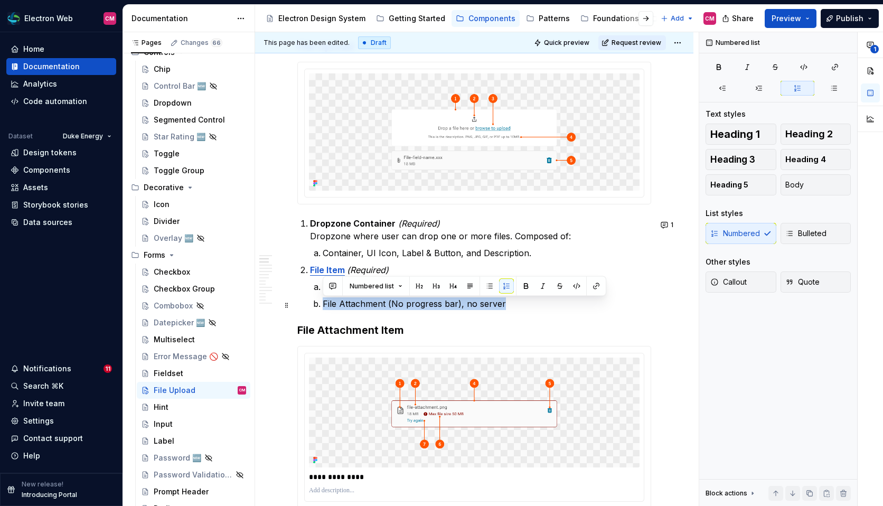
drag, startPoint x: 322, startPoint y: 305, endPoint x: 517, endPoint y: 301, distance: 194.4
click at [517, 301] on p "File Attachment (No progress bar), no server" at bounding box center [487, 303] width 329 height 13
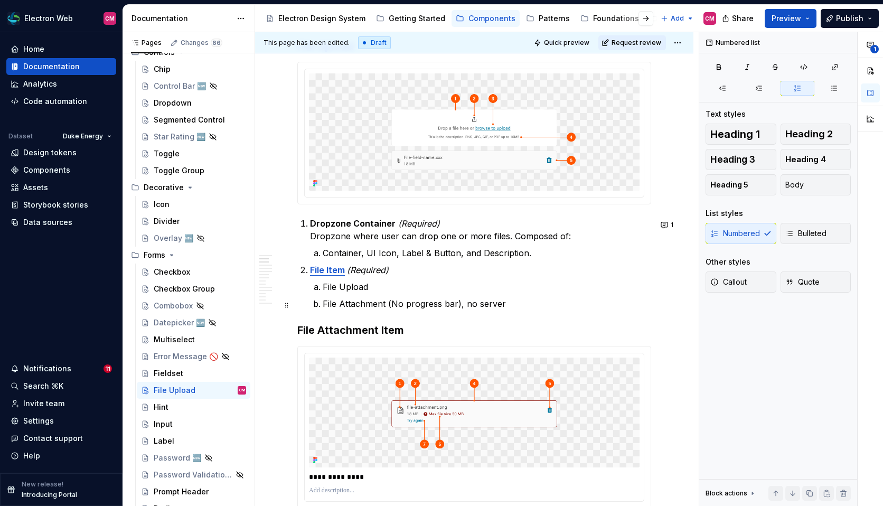
click at [335, 310] on p "File Attachment (No progress bar), no server" at bounding box center [487, 303] width 329 height 13
click at [372, 290] on p "File Upload" at bounding box center [487, 287] width 329 height 13
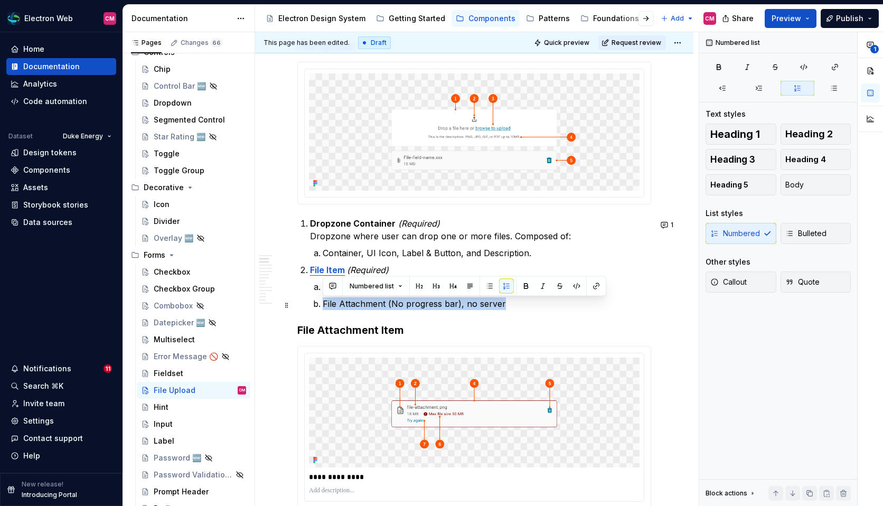
drag, startPoint x: 318, startPoint y: 303, endPoint x: 539, endPoint y: 304, distance: 221.3
click at [539, 304] on li "File Attachment (No progress bar), no server" at bounding box center [487, 303] width 329 height 13
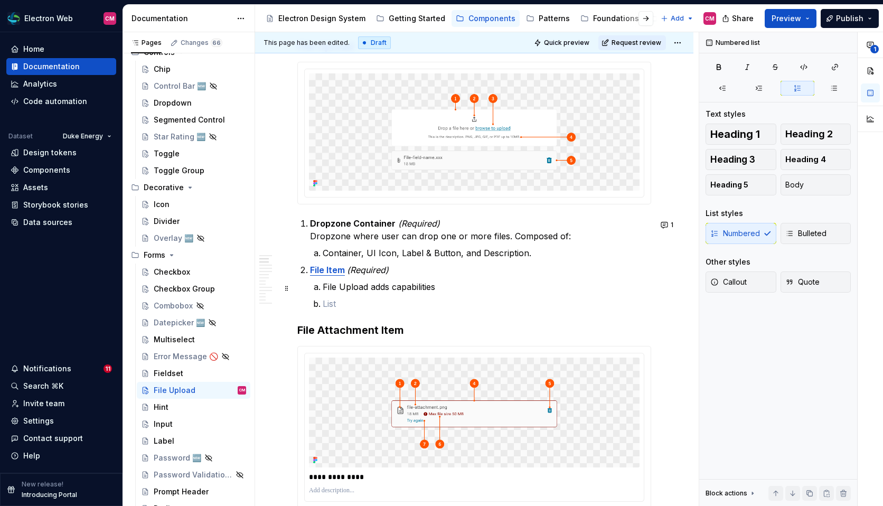
click at [323, 286] on p "File Upload adds capabilities" at bounding box center [487, 287] width 329 height 13
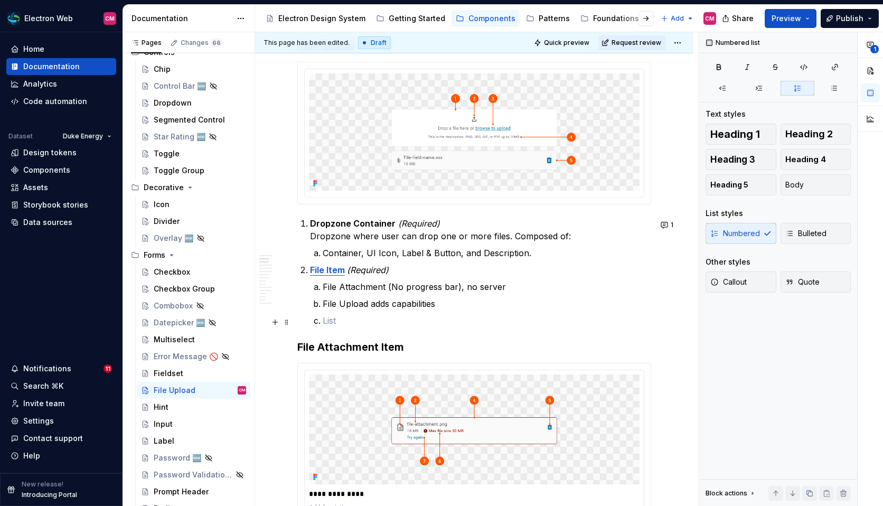
click at [339, 313] on ol "File Attachment (No progress bar), no server File Upload adds capabilities" at bounding box center [487, 304] width 329 height 46
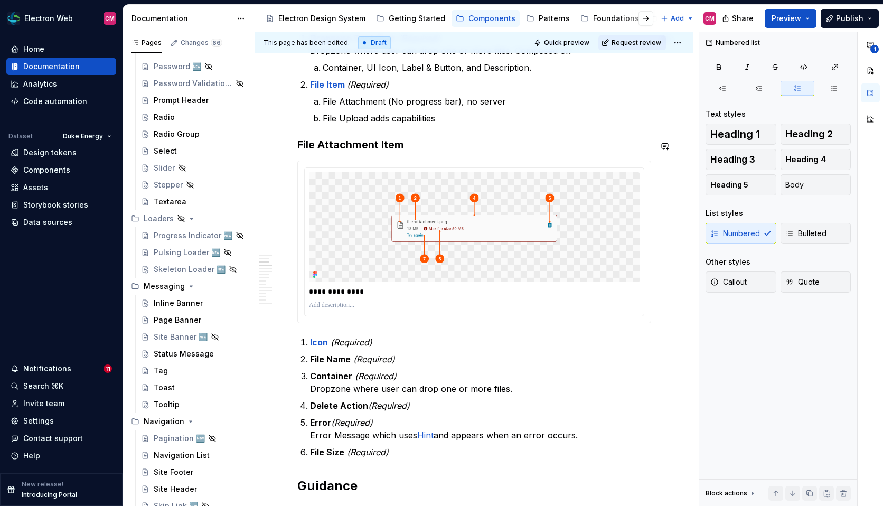
scroll to position [731, 0]
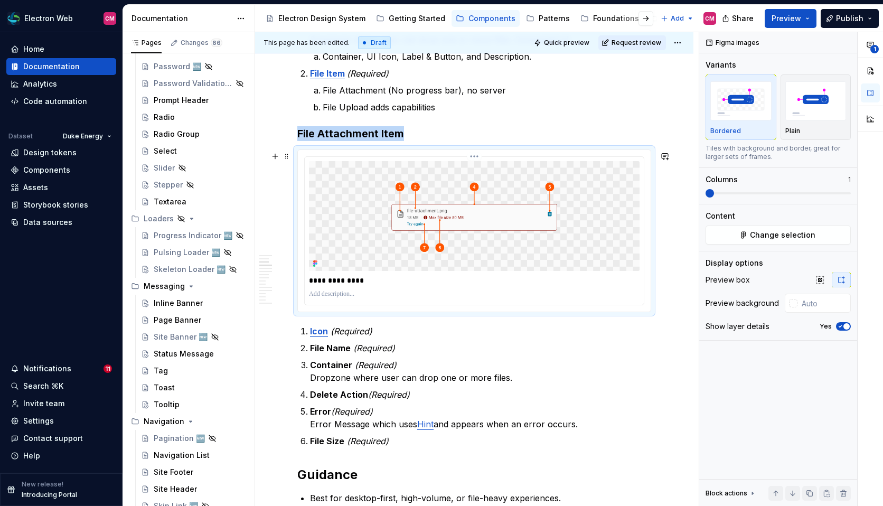
click at [387, 201] on img at bounding box center [474, 216] width 331 height 110
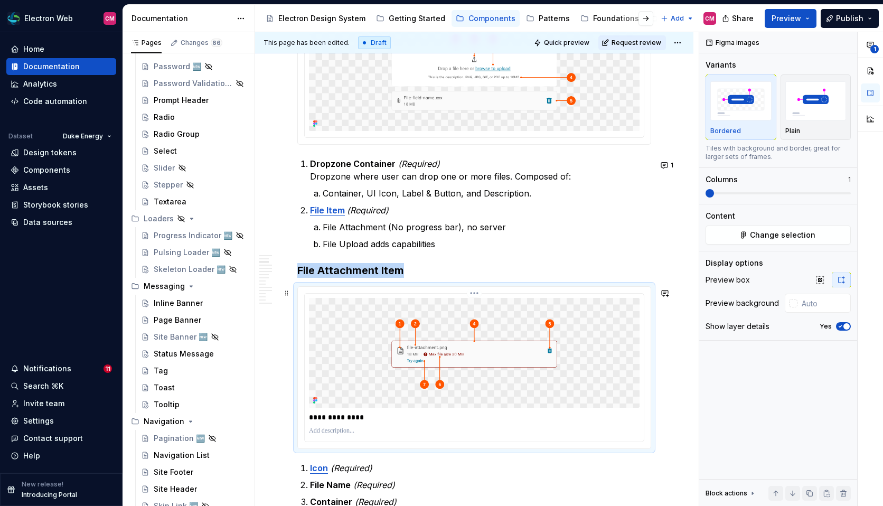
scroll to position [596, 0]
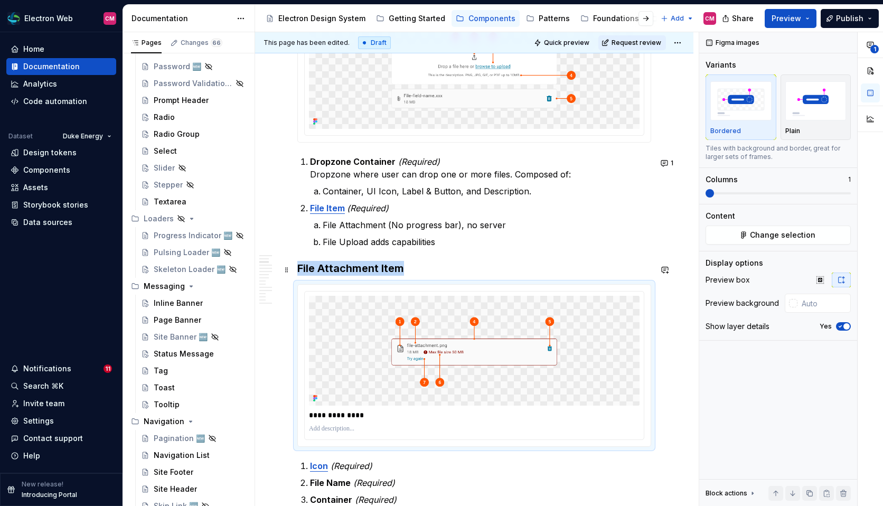
click at [412, 267] on h3 "File Attachment Item" at bounding box center [474, 268] width 354 height 15
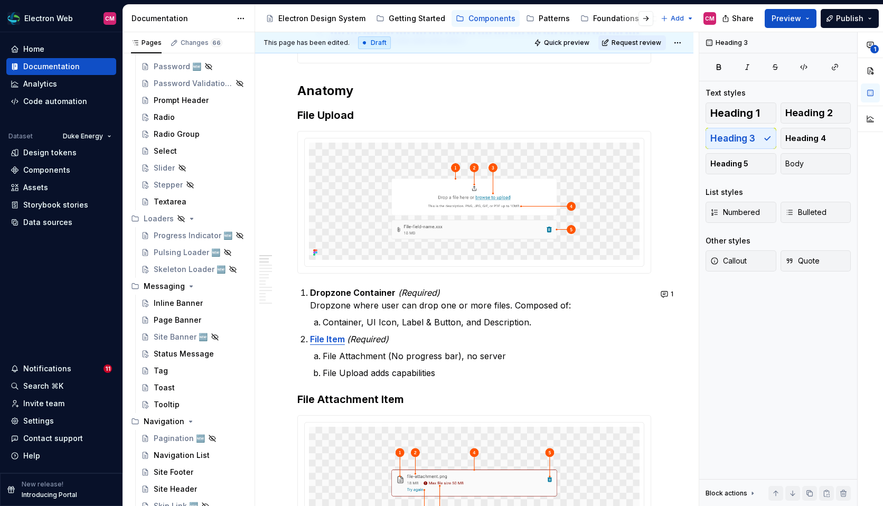
scroll to position [449, 0]
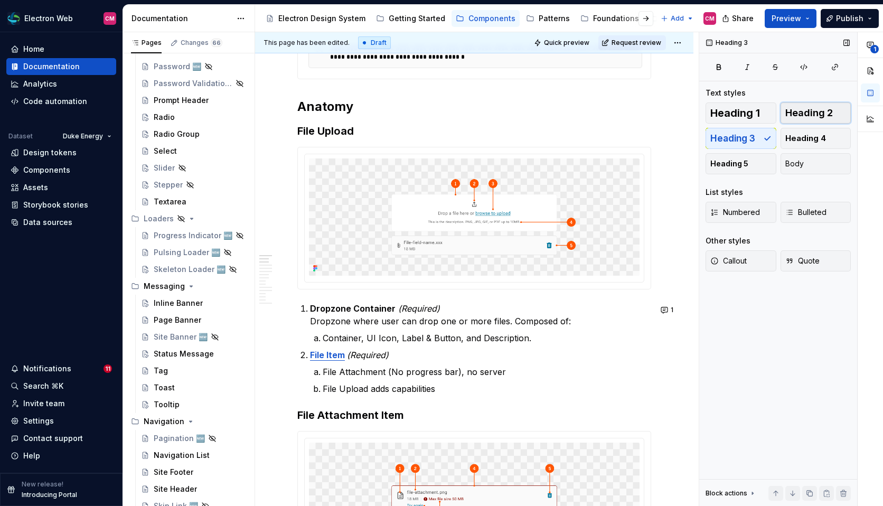
click at [801, 119] on button "Heading 2" at bounding box center [816, 112] width 71 height 21
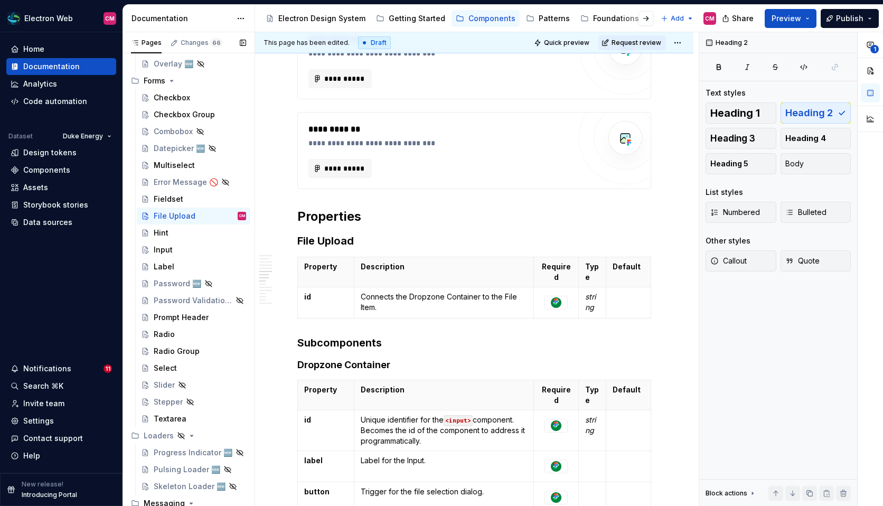
scroll to position [786, 0]
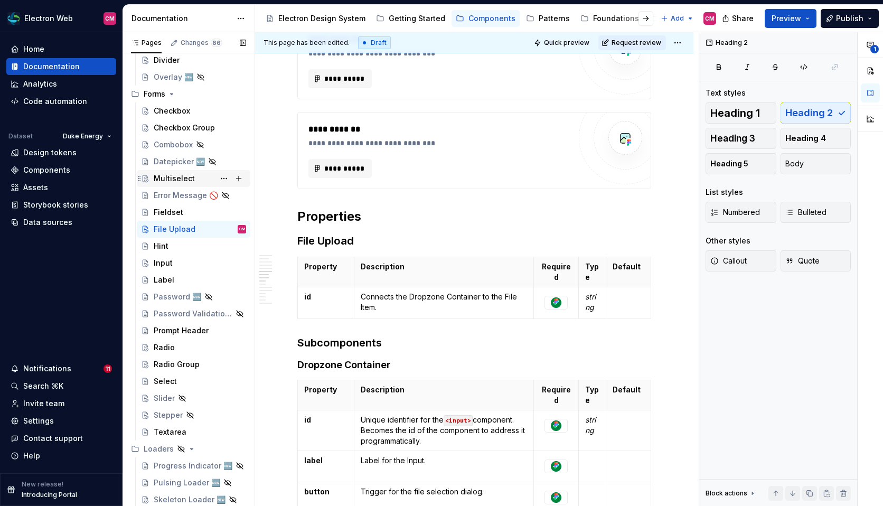
click at [183, 181] on div "Multiselect" at bounding box center [174, 178] width 41 height 11
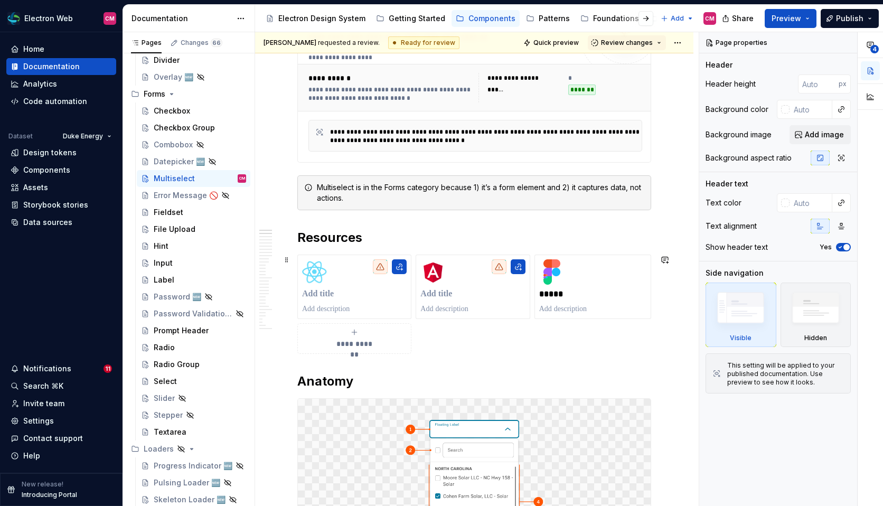
scroll to position [210, 0]
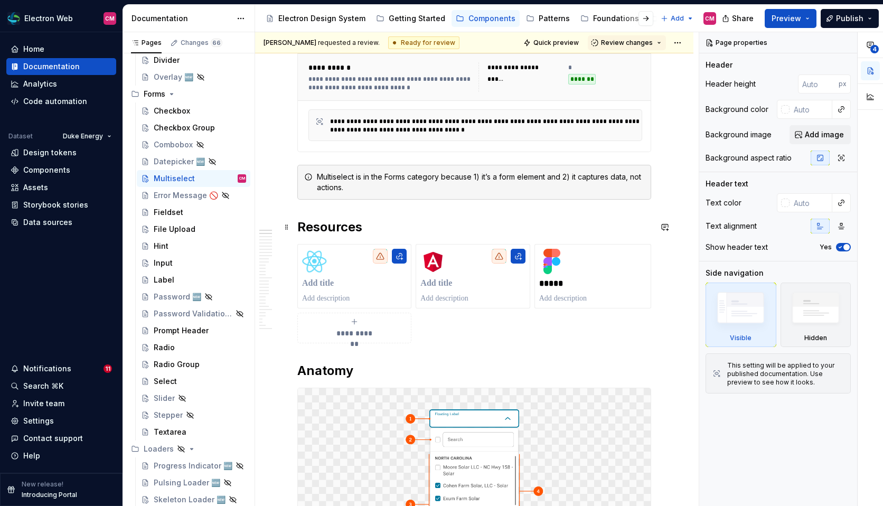
click at [370, 230] on h2 "Resources" at bounding box center [474, 227] width 354 height 17
type textarea "*"
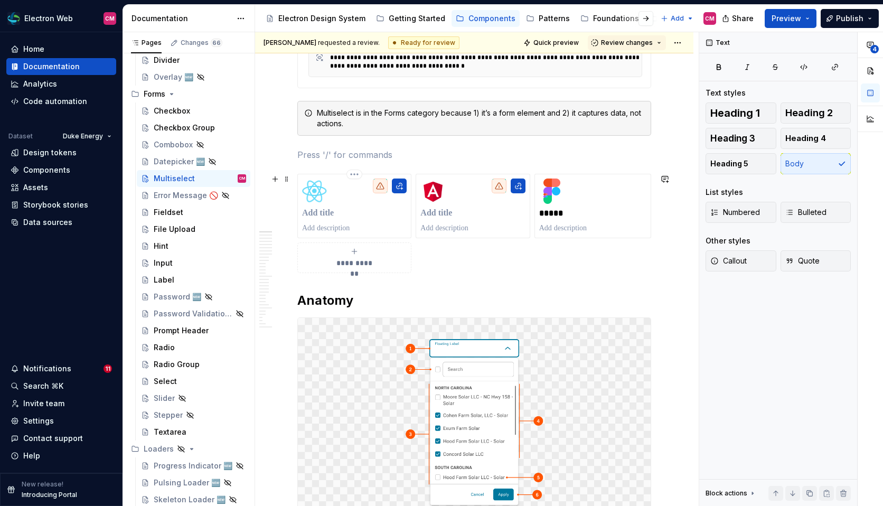
scroll to position [284, 0]
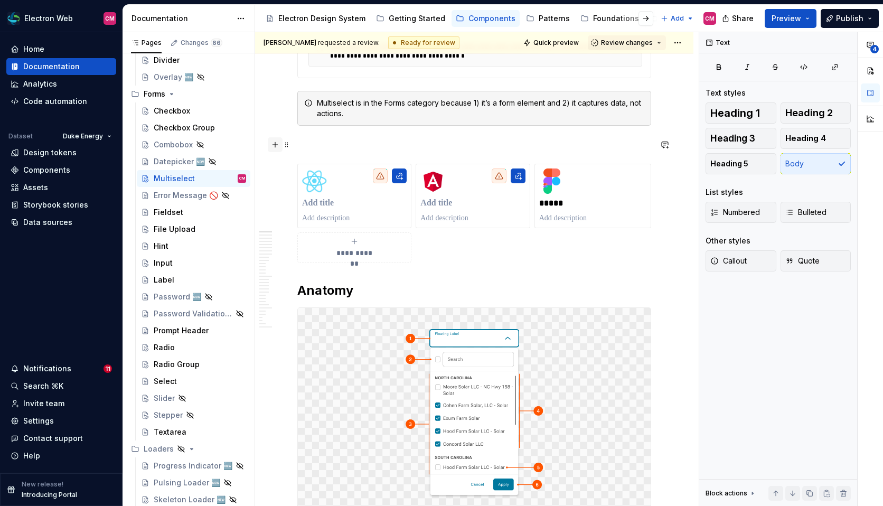
click at [274, 147] on button "button" at bounding box center [275, 144] width 15 height 15
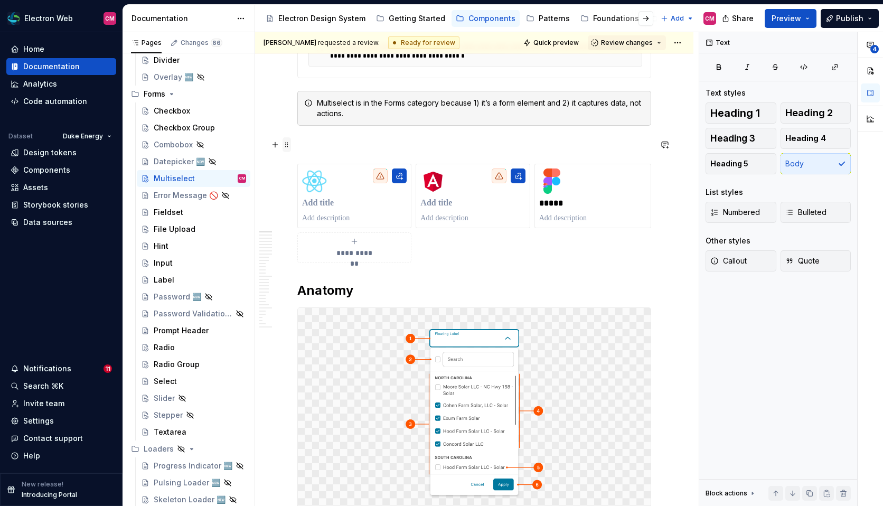
click at [286, 143] on span at bounding box center [287, 144] width 8 height 15
click at [331, 147] on p at bounding box center [474, 144] width 354 height 13
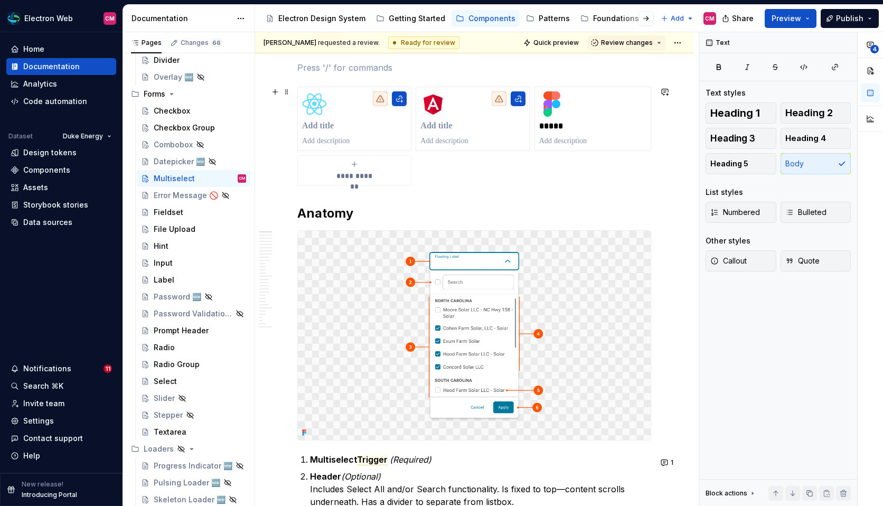
scroll to position [367, 0]
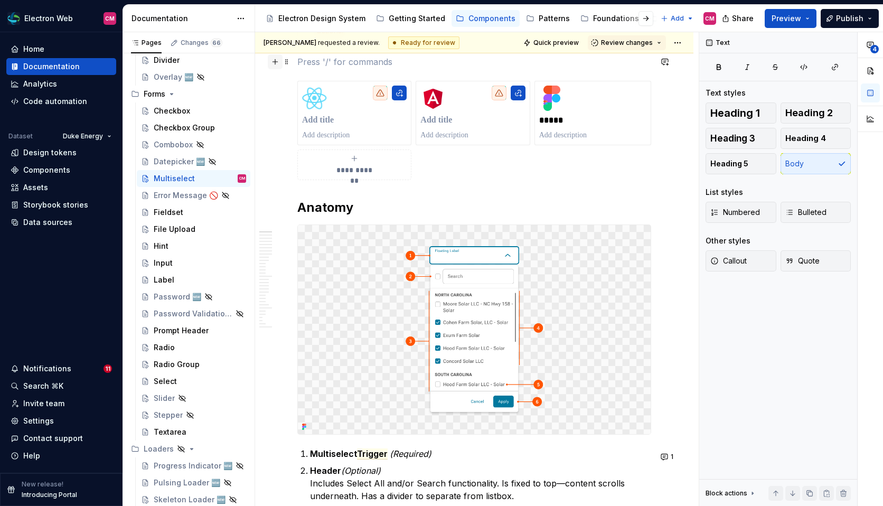
click at [278, 60] on button "button" at bounding box center [275, 61] width 15 height 15
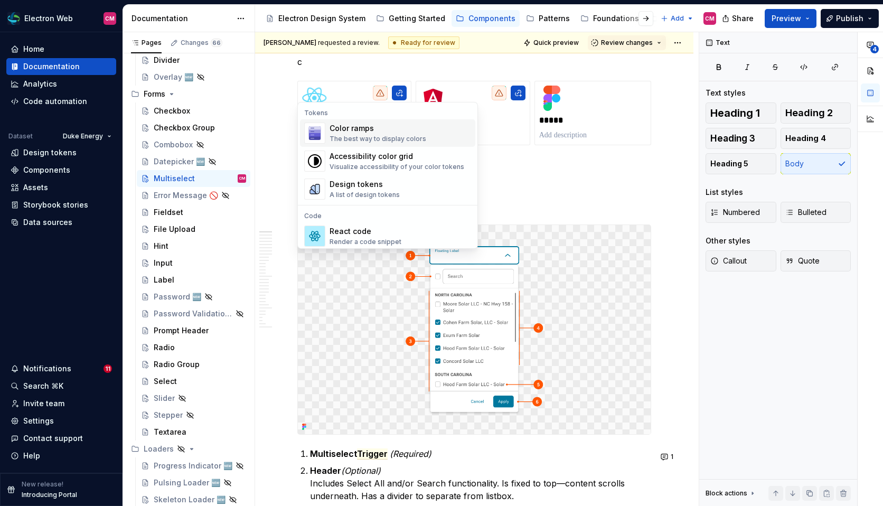
scroll to position [358, 0]
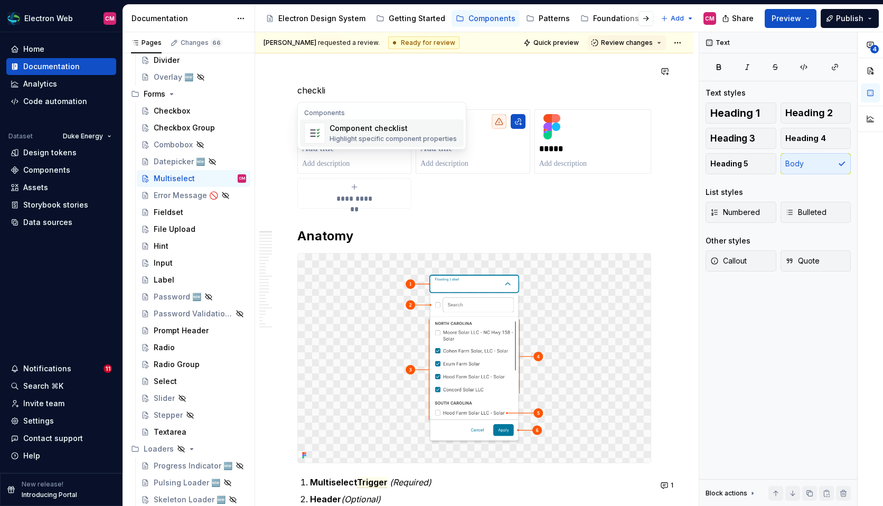
click at [387, 134] on div "Component checklist Highlight specific component properties" at bounding box center [393, 133] width 127 height 20
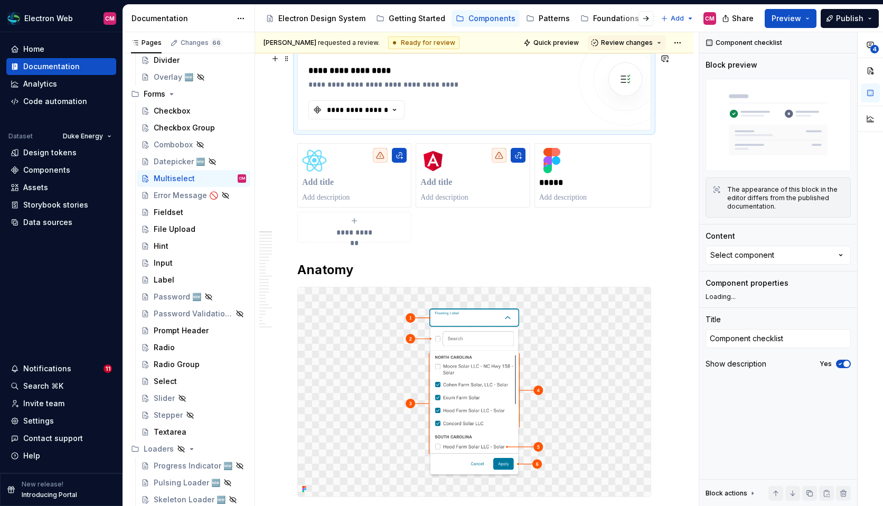
scroll to position [386, 0]
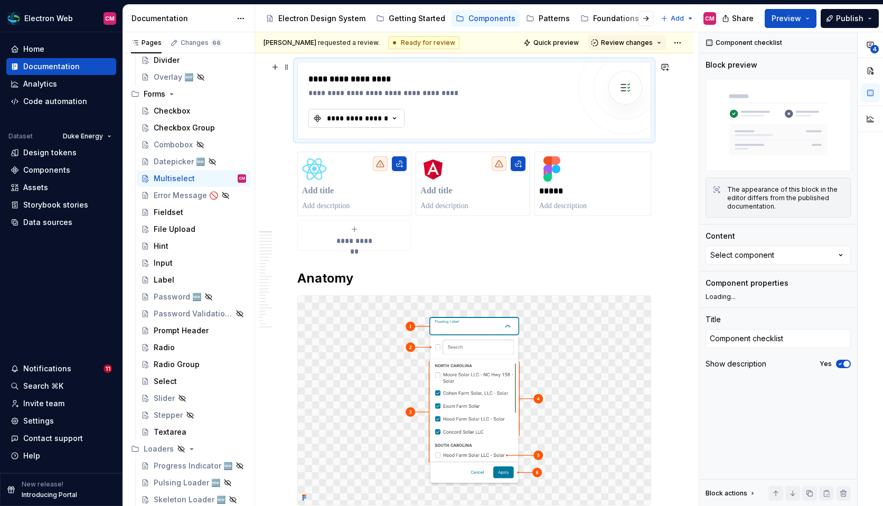
type textarea "*"
click at [396, 118] on icon "button" at bounding box center [395, 119] width 3 height 2
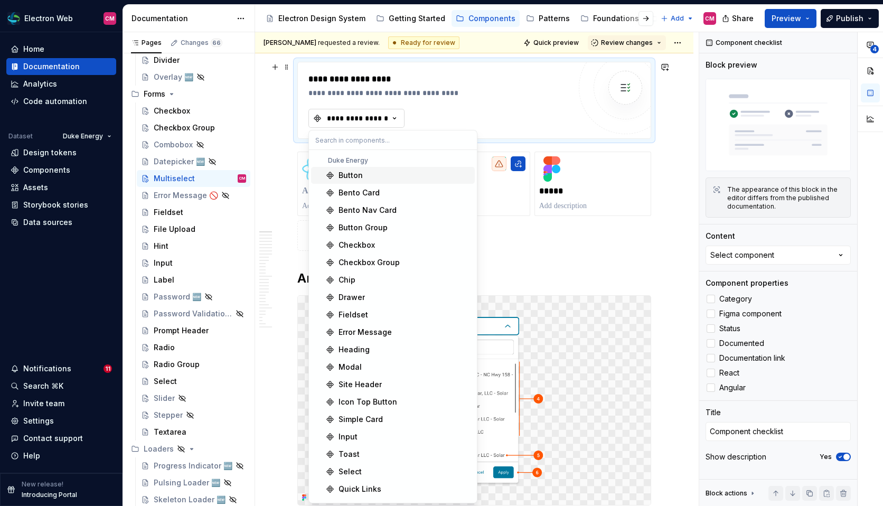
click at [396, 118] on icon "button" at bounding box center [395, 119] width 3 height 2
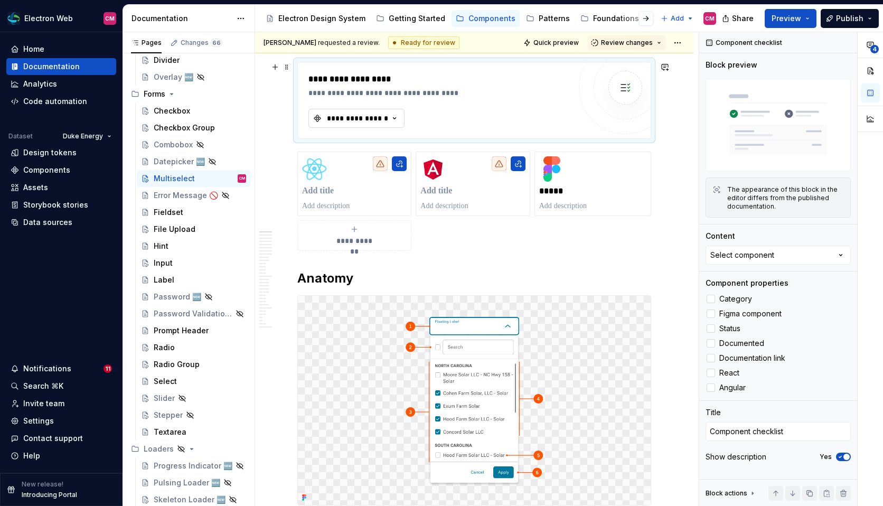
click at [396, 118] on icon "button" at bounding box center [395, 119] width 3 height 2
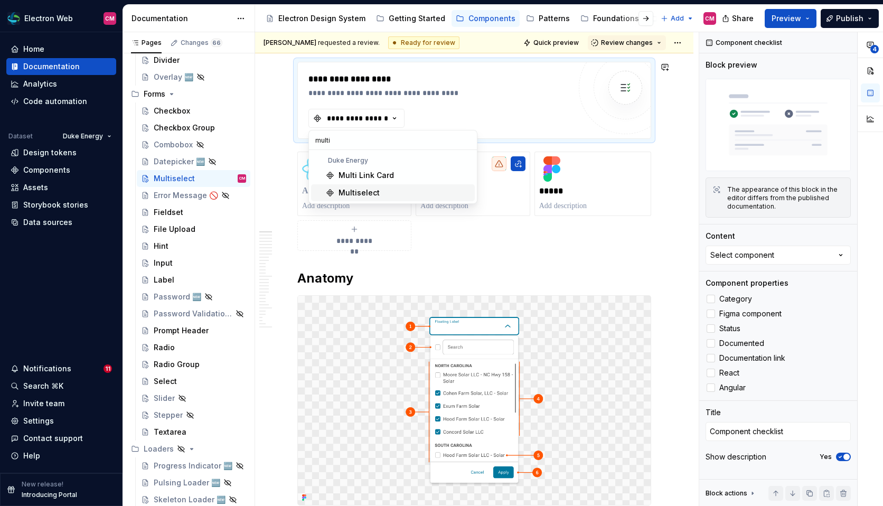
type input "multi"
click at [392, 191] on div "Multiselect" at bounding box center [405, 193] width 132 height 11
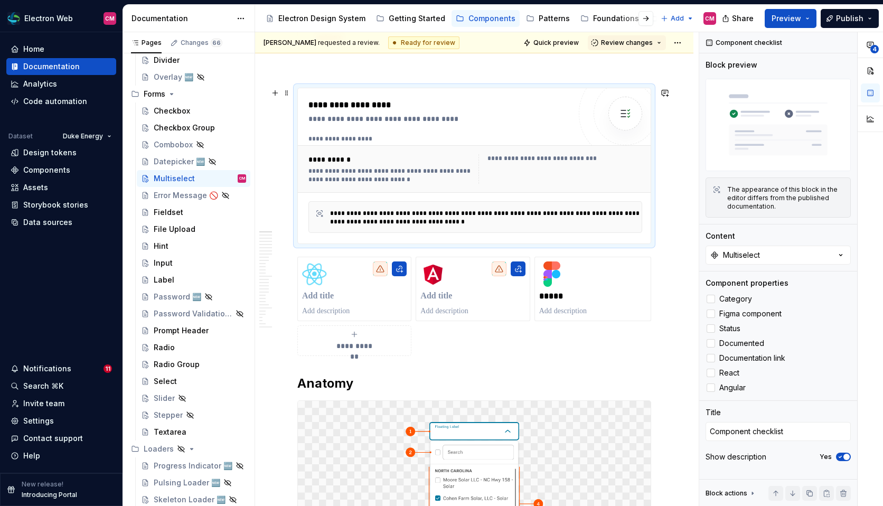
scroll to position [352, 0]
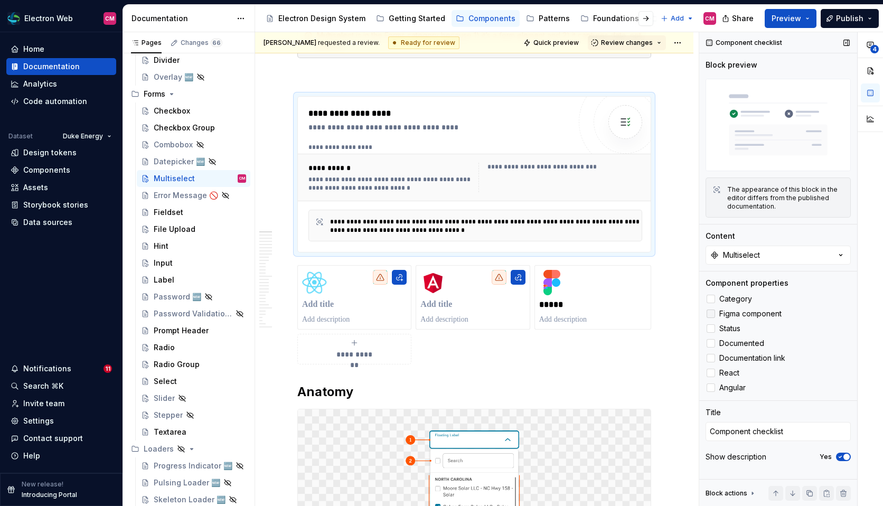
click at [714, 314] on div at bounding box center [711, 314] width 8 height 8
click at [710, 366] on div "Category Figma component Status Documented Documentation link React Angular" at bounding box center [778, 343] width 145 height 101
click at [711, 376] on div at bounding box center [711, 373] width 8 height 8
click at [711, 392] on div at bounding box center [711, 388] width 8 height 8
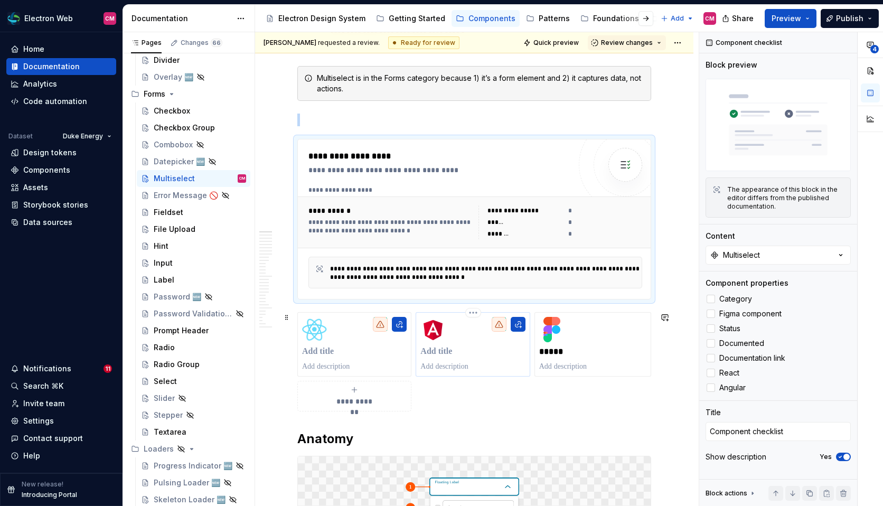
scroll to position [287, 0]
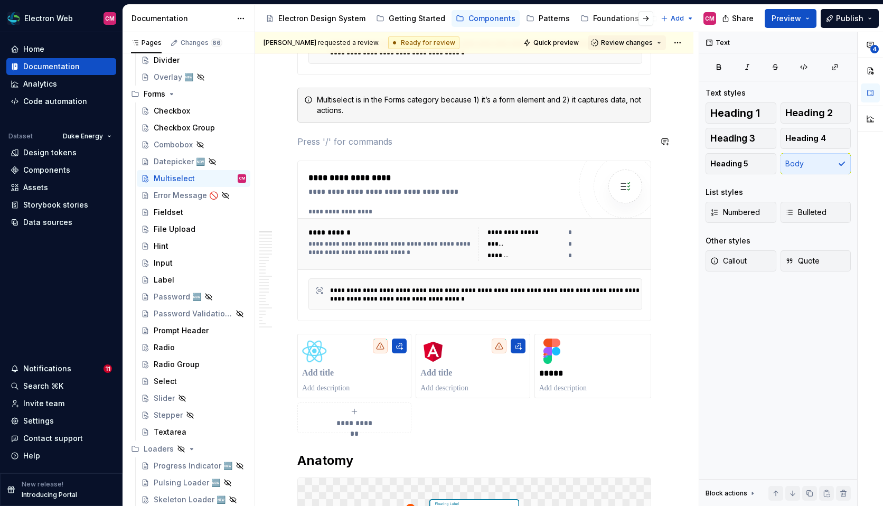
click at [284, 141] on span at bounding box center [287, 141] width 8 height 15
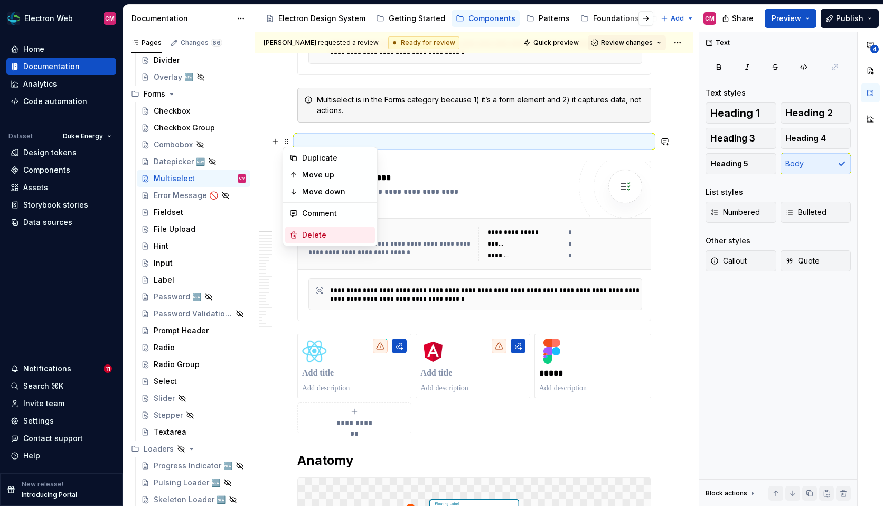
click at [316, 232] on div "Delete" at bounding box center [336, 235] width 69 height 11
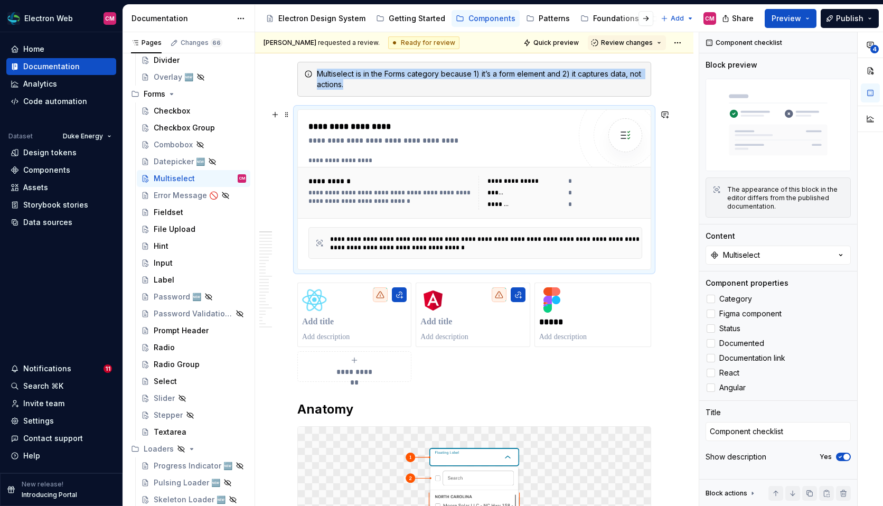
scroll to position [314, 0]
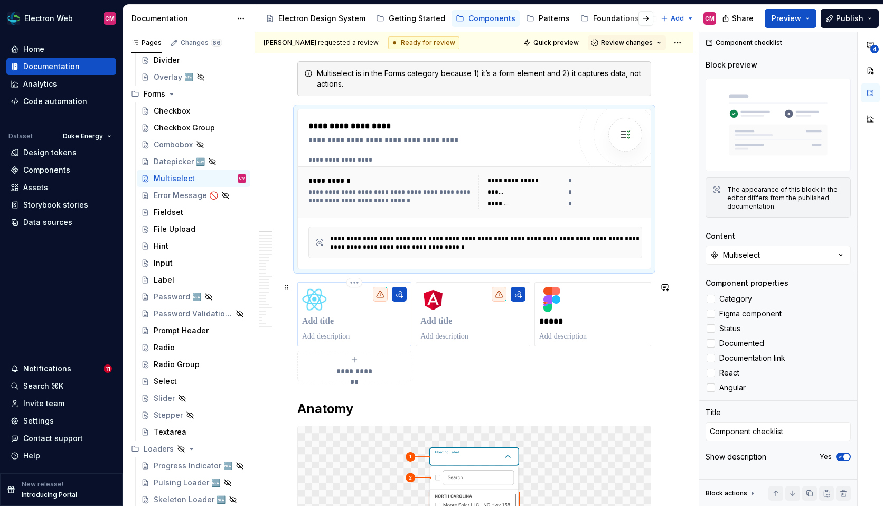
drag, startPoint x: 626, startPoint y: 378, endPoint x: 361, endPoint y: 314, distance: 272.8
click at [361, 314] on div "**********" at bounding box center [474, 331] width 354 height 99
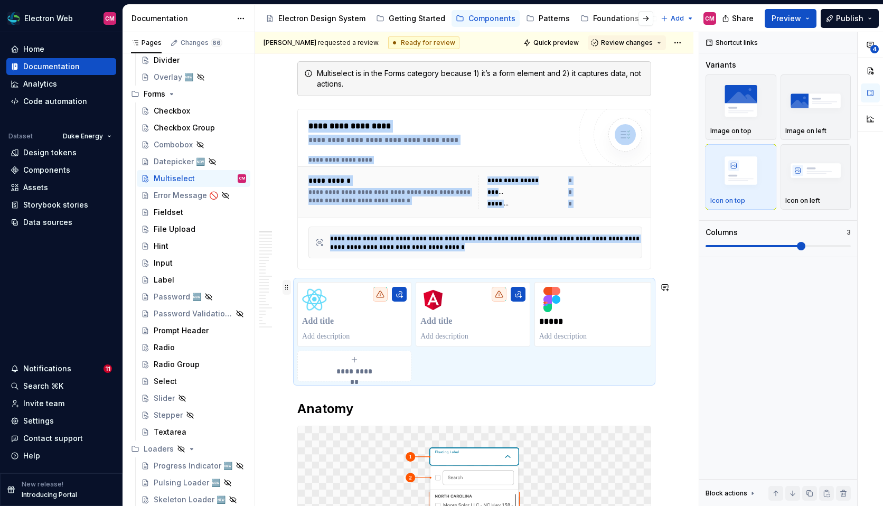
click at [287, 290] on span at bounding box center [287, 287] width 8 height 15
click at [317, 379] on div "Delete" at bounding box center [336, 381] width 69 height 11
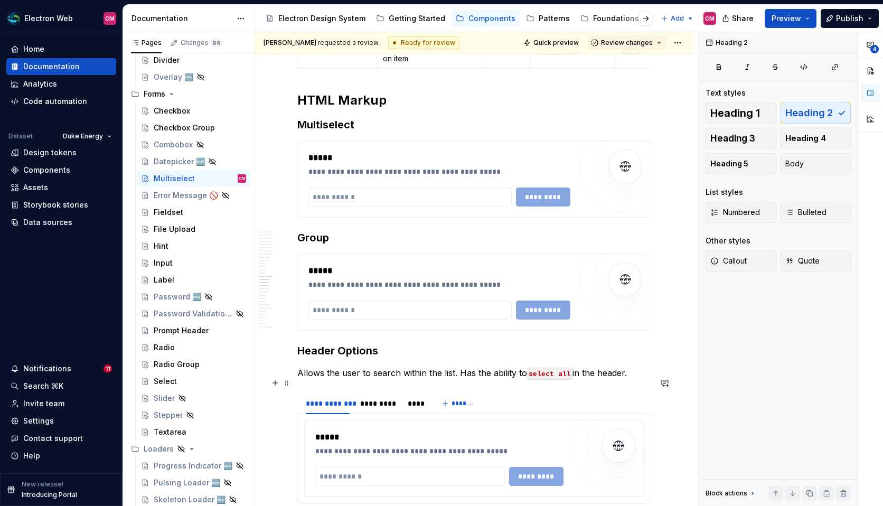
scroll to position [3932, 0]
click at [350, 358] on h3 "Header Options" at bounding box center [474, 350] width 354 height 15
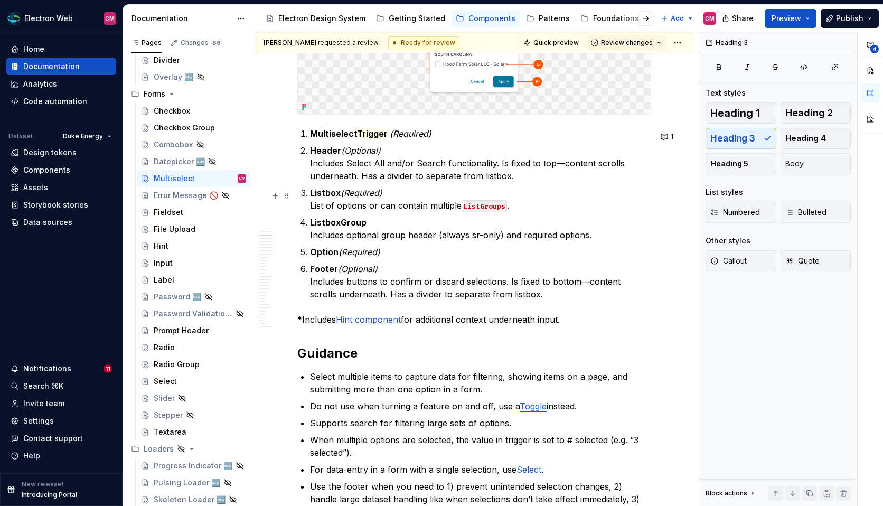
scroll to position [722, 0]
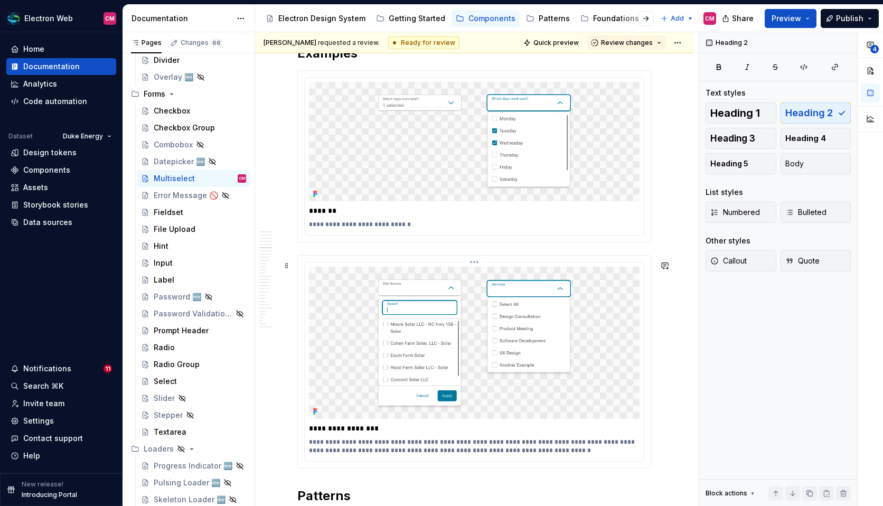
scroll to position [2007, 0]
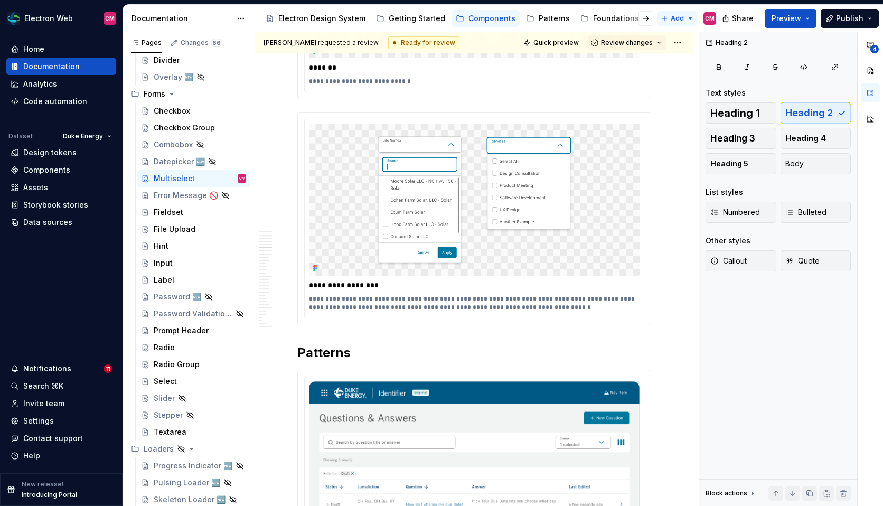
type textarea "*"
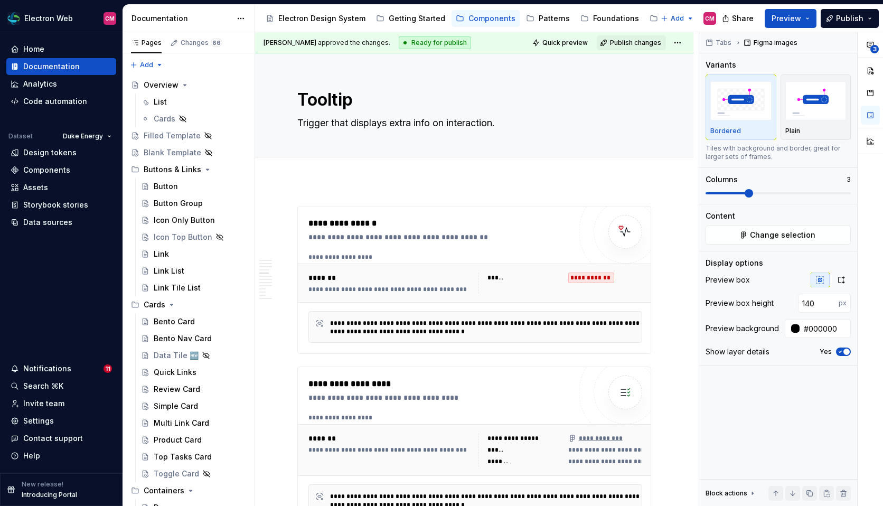
scroll to position [1061, 0]
